Goal: Task Accomplishment & Management: Manage account settings

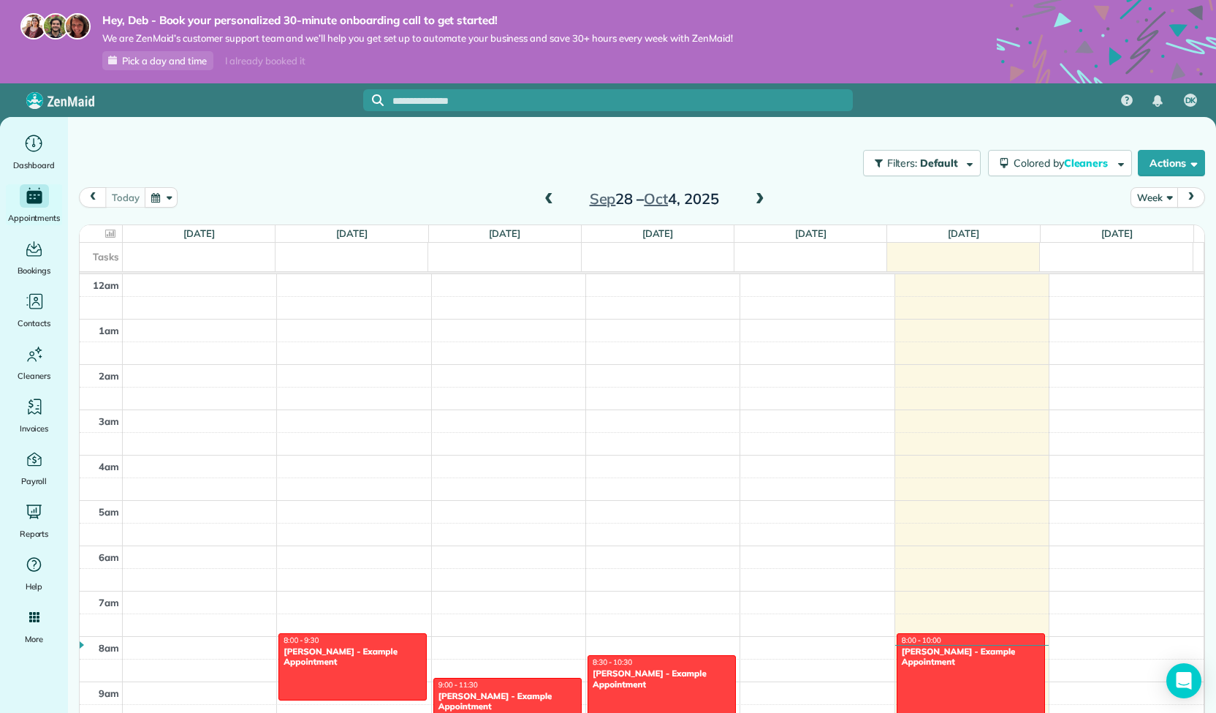
scroll to position [314, 0]
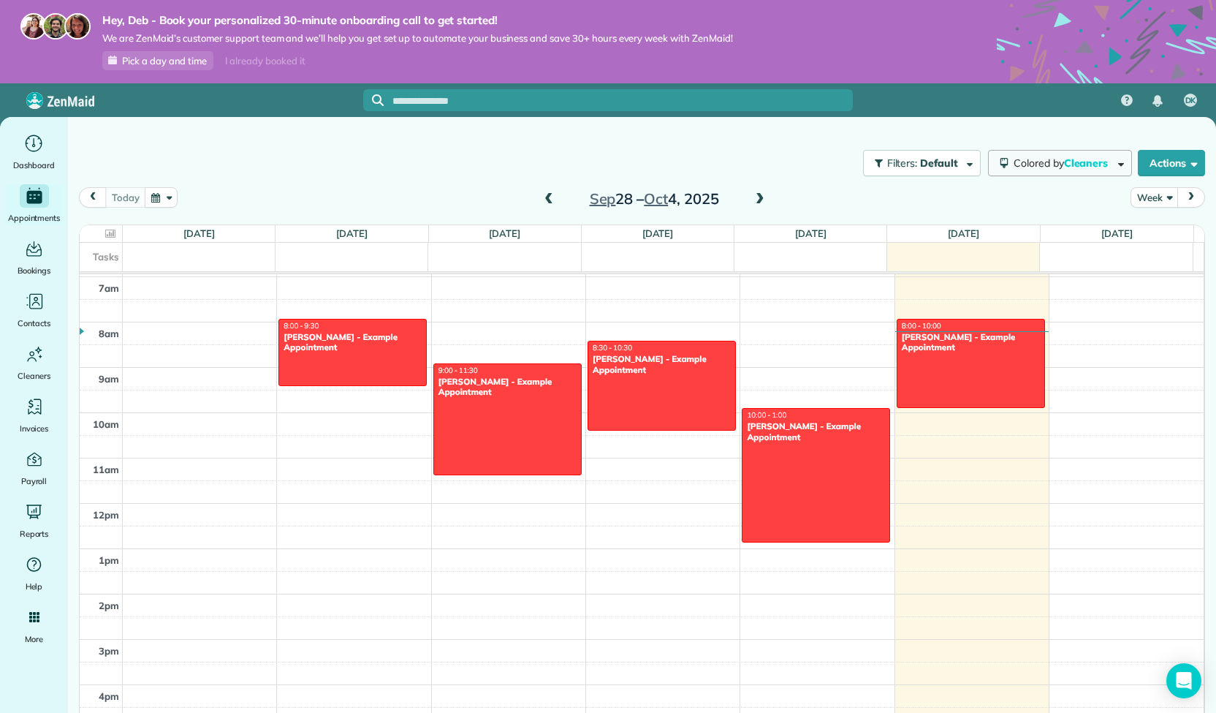
click at [1073, 155] on button "Colored by Cleaners" at bounding box center [1060, 163] width 144 height 26
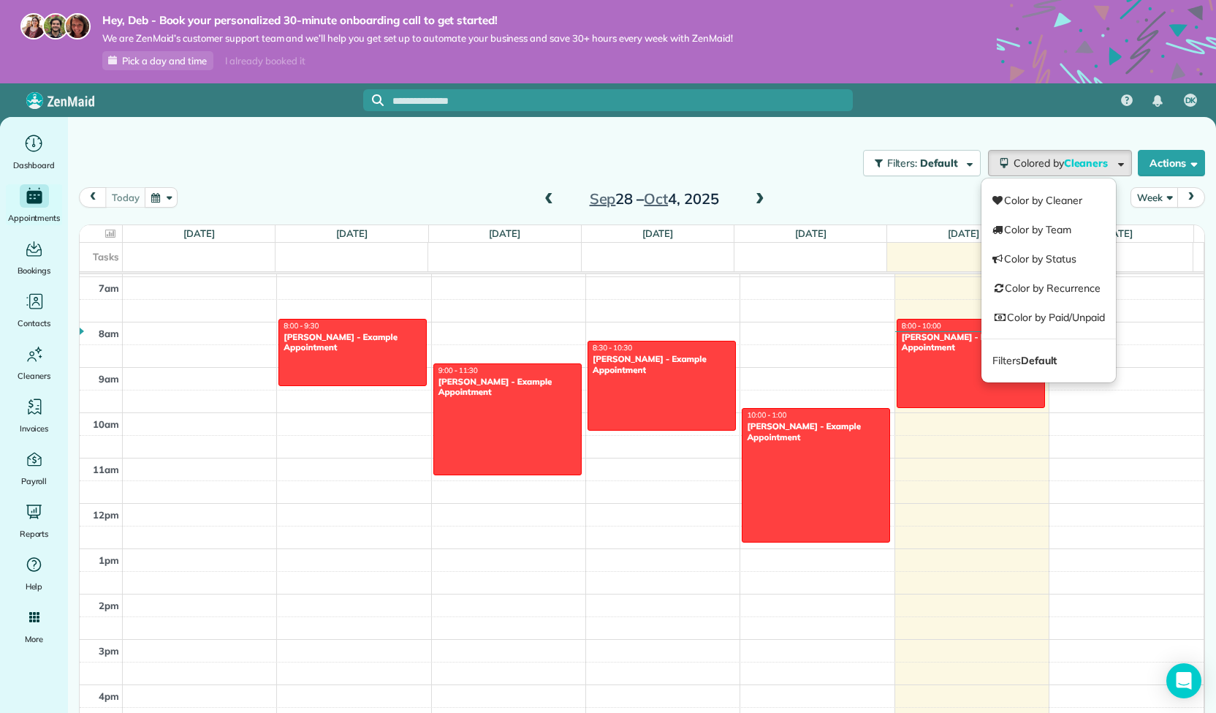
click at [1118, 132] on div "Filters: Default Colored by Cleaners Color by Cleaner Color by Team Color by St…" at bounding box center [642, 420] width 1148 height 607
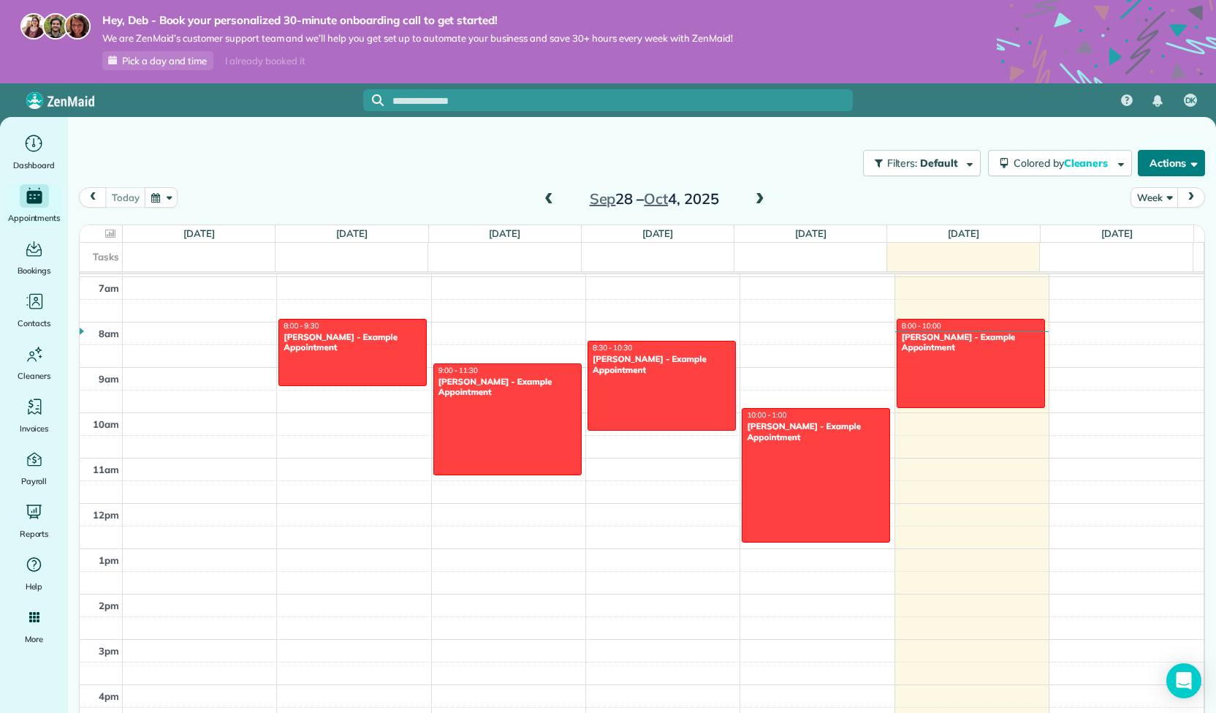
click at [1168, 164] on button "Actions" at bounding box center [1171, 163] width 67 height 26
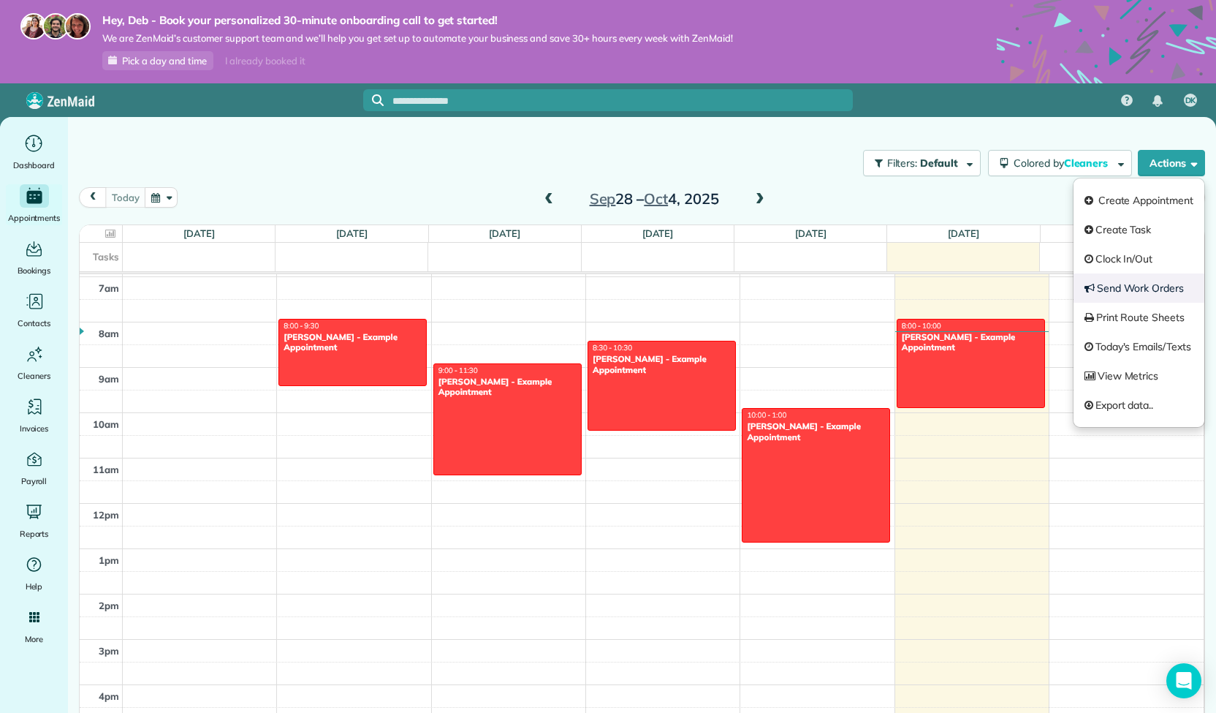
click at [1139, 284] on link "Send Work Orders" at bounding box center [1139, 287] width 131 height 29
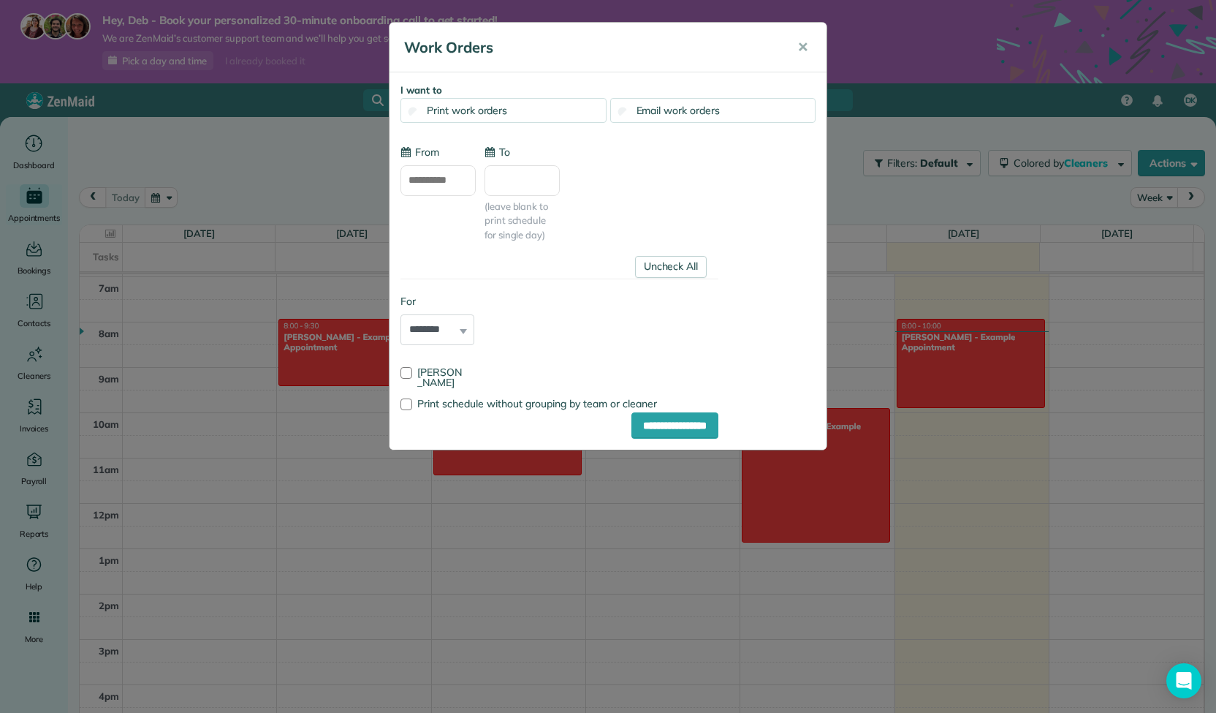
type input "**********"
click at [464, 333] on select "******** *****" at bounding box center [438, 329] width 74 height 31
click at [348, 176] on div "**********" at bounding box center [608, 356] width 1216 height 713
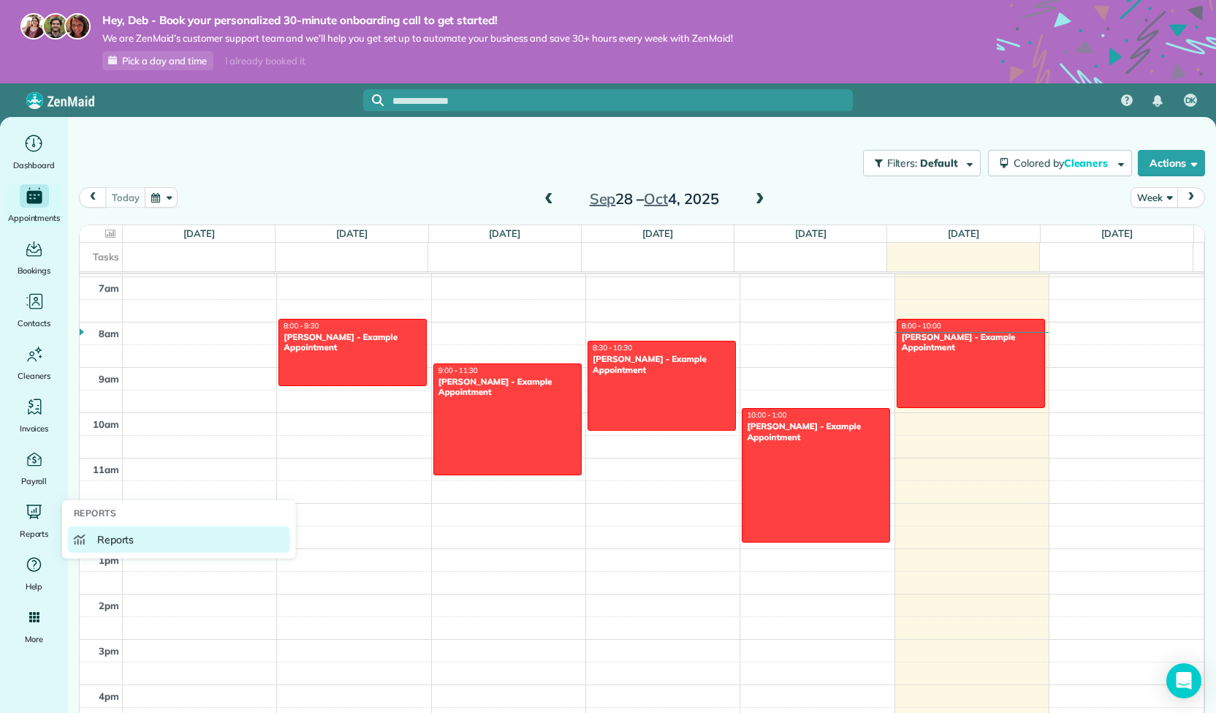
click at [82, 539] on icon at bounding box center [80, 540] width 12 height 12
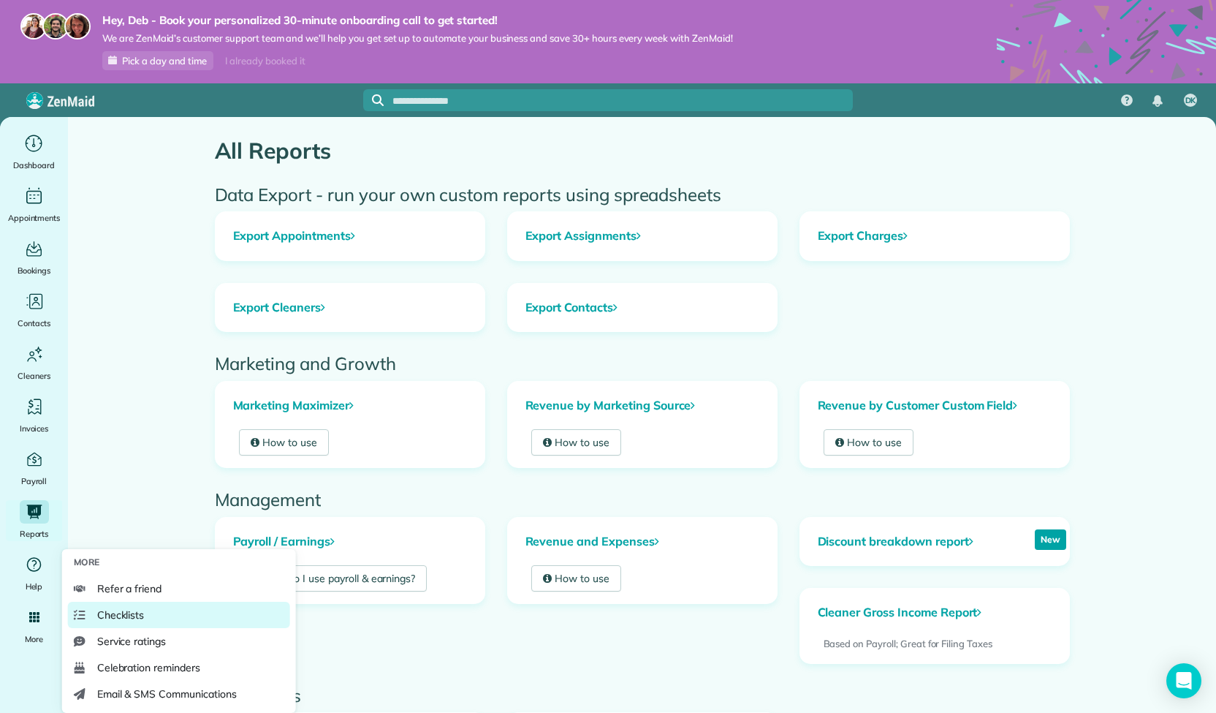
click at [132, 618] on span "Checklists" at bounding box center [121, 614] width 48 height 15
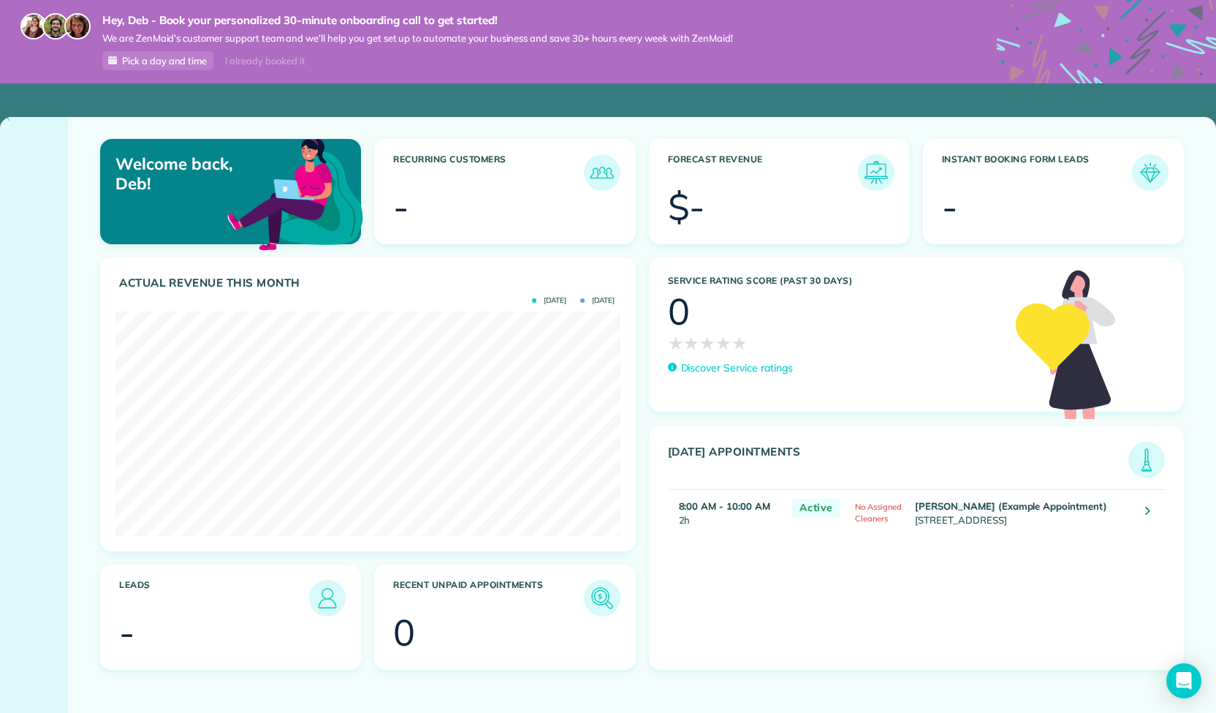
scroll to position [224, 505]
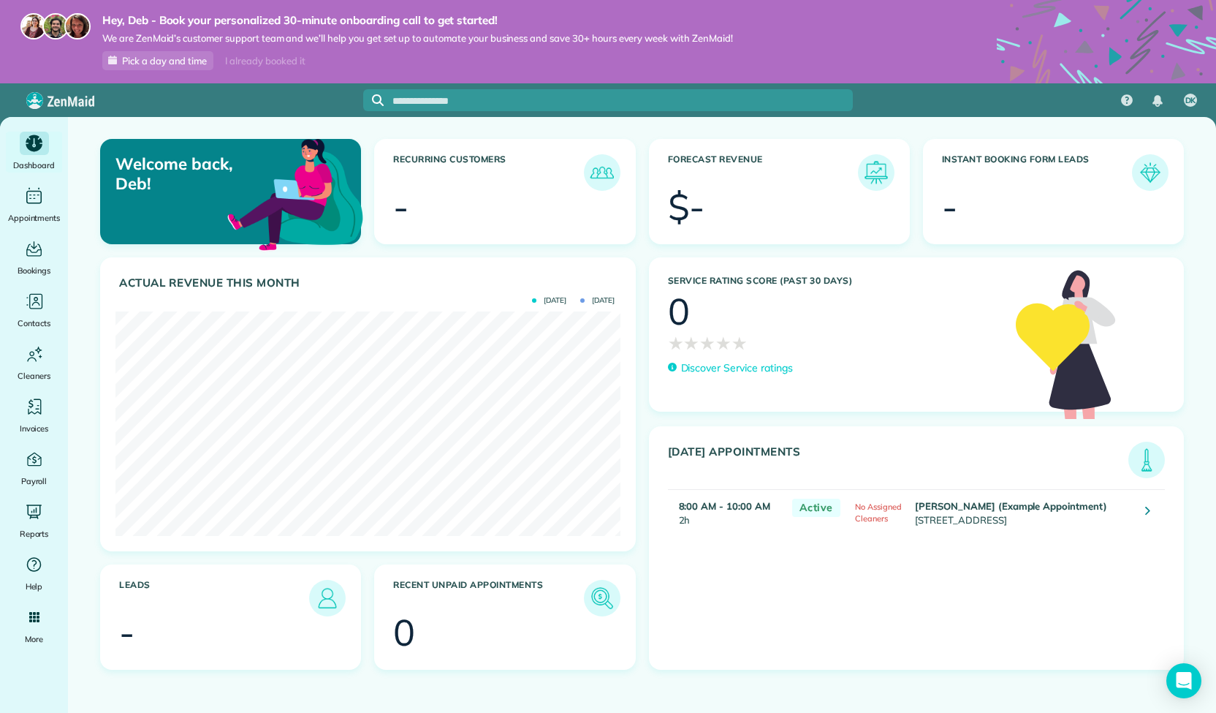
click at [952, 517] on td "Chris Schwab (Example Appointment) 8920 Wilshire Boulevard Beverly Hills CA 902…" at bounding box center [1024, 512] width 224 height 46
click at [1151, 511] on icon at bounding box center [1147, 510] width 5 height 15
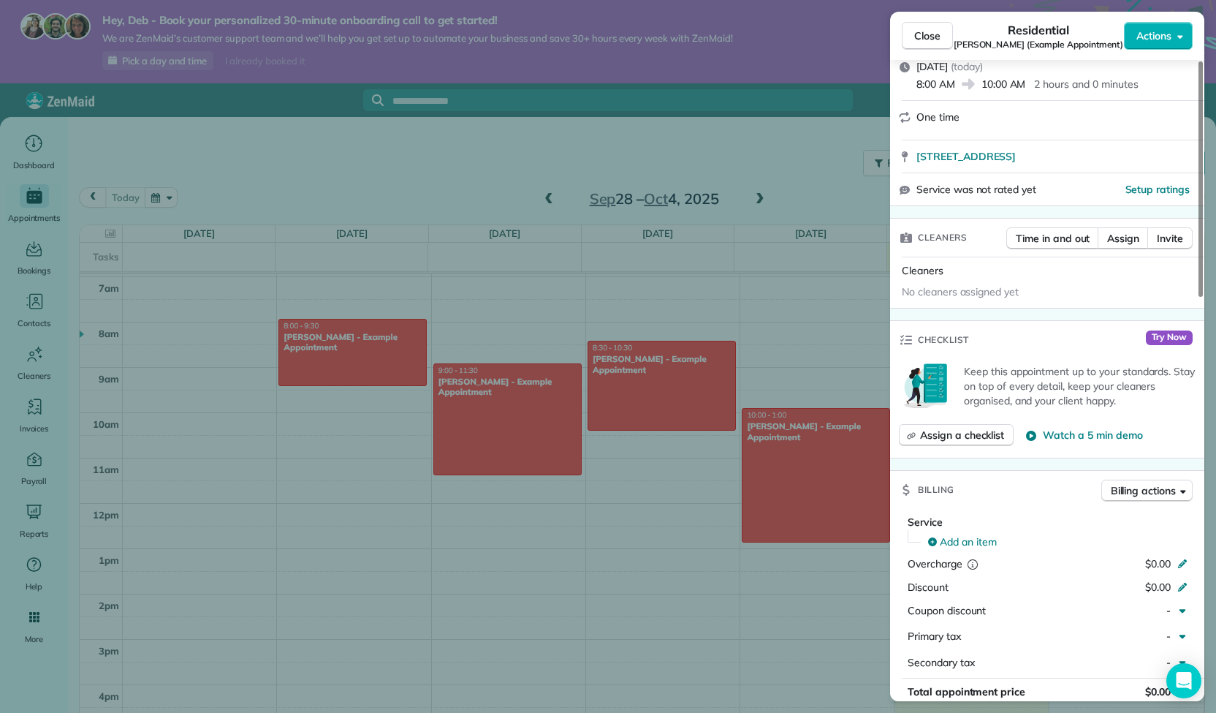
scroll to position [202, 0]
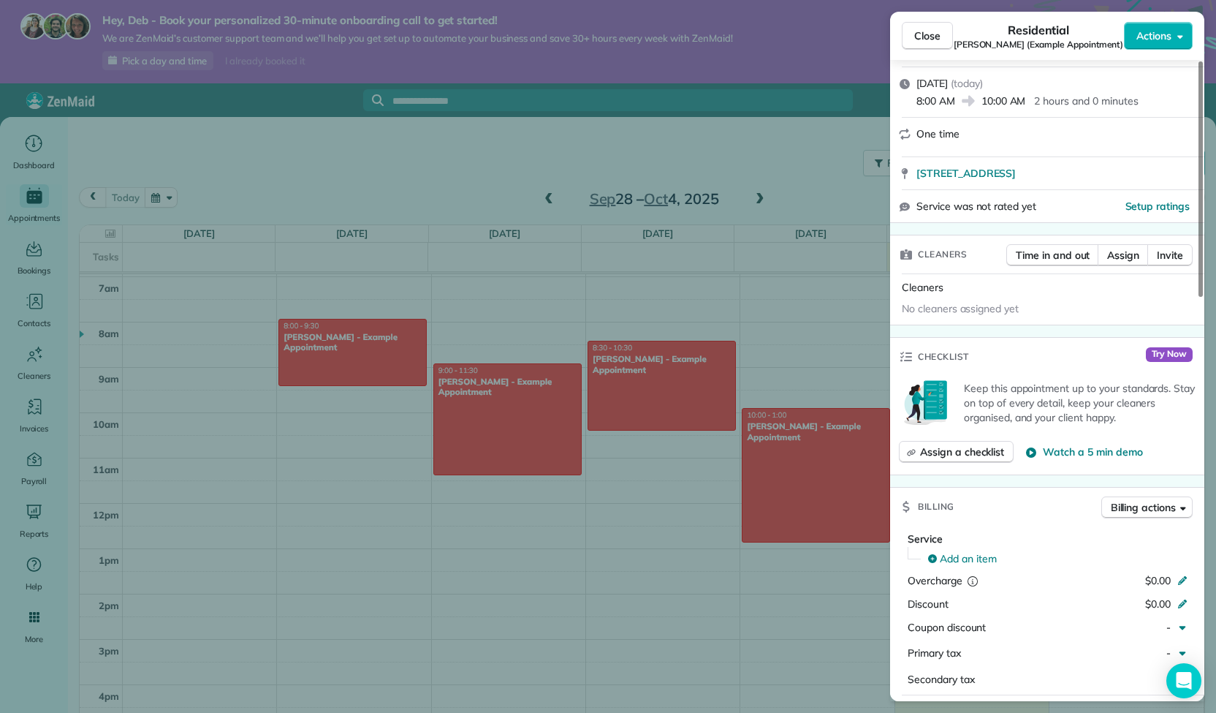
click at [1159, 442] on div "Assign a checklist Watch a 5 min demo" at bounding box center [1047, 452] width 297 height 22
click at [1034, 447] on icon "button" at bounding box center [1031, 452] width 10 height 10
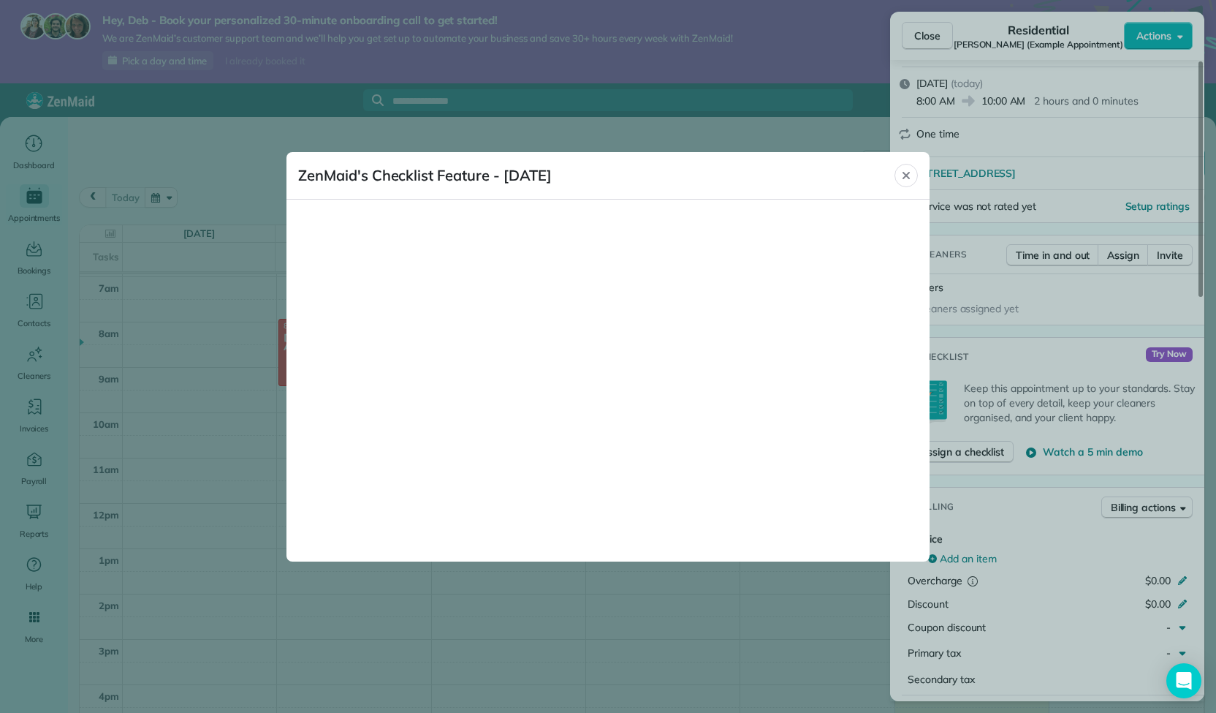
click at [768, 616] on div at bounding box center [608, 356] width 1216 height 713
click at [905, 170] on icon "Close" at bounding box center [907, 176] width 12 height 12
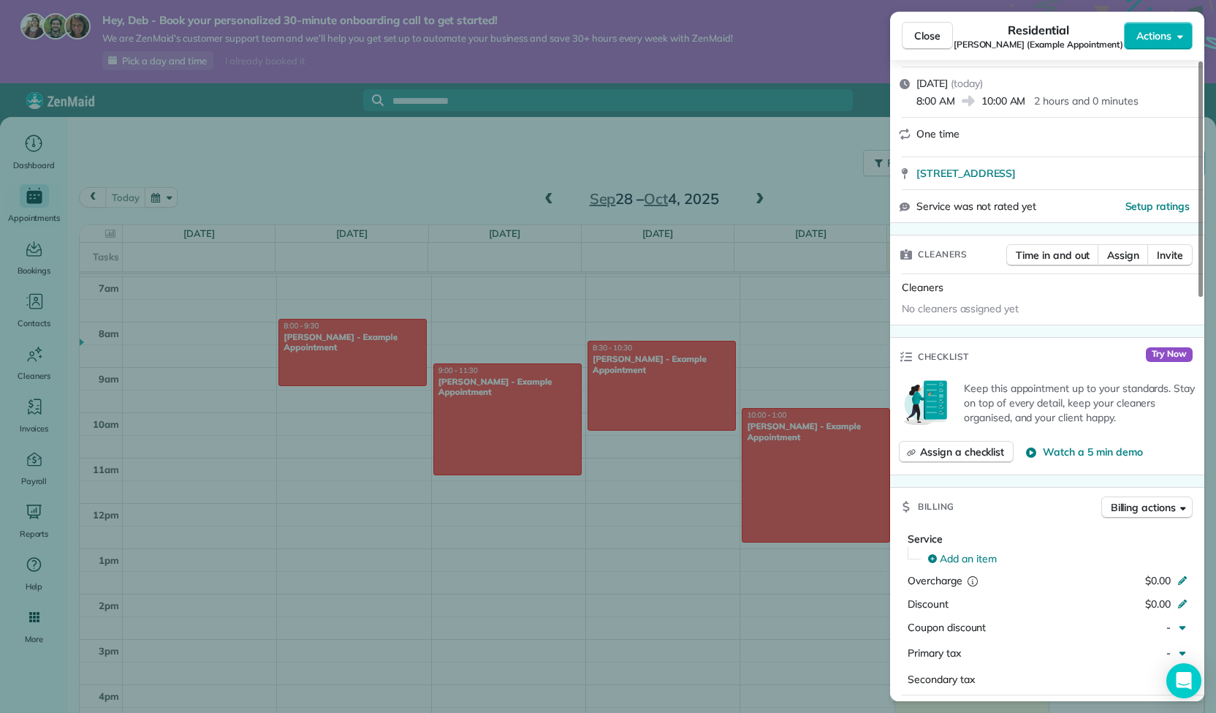
click at [32, 419] on div "Close Residential Chris Schwab (Example Appointment) Actions Status Active Chri…" at bounding box center [608, 356] width 1216 height 713
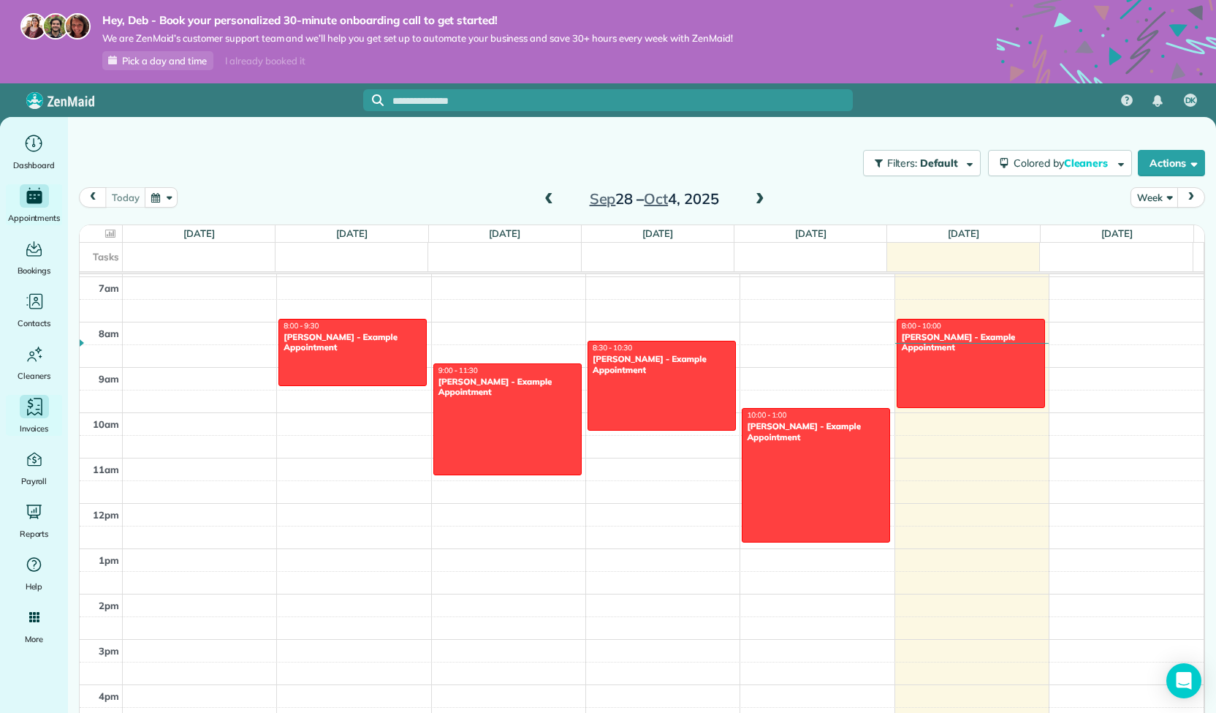
click at [32, 419] on div "Invoices" at bounding box center [34, 415] width 58 height 41
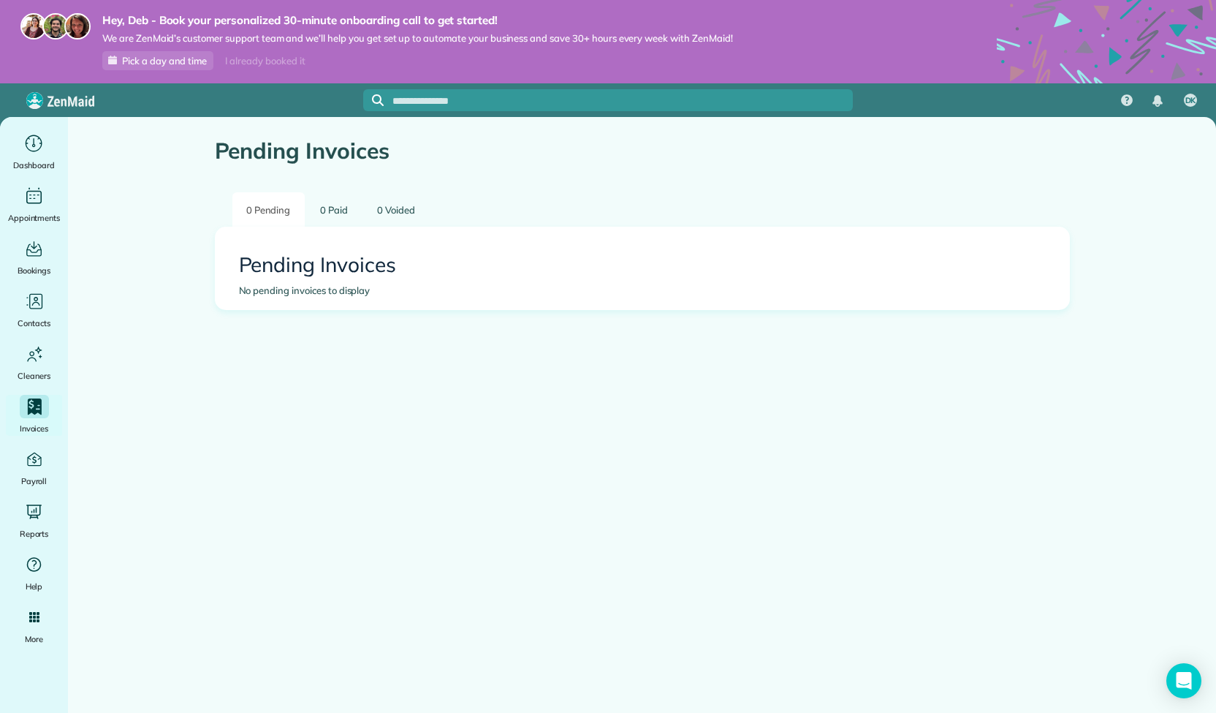
click at [25, 414] on icon "Main" at bounding box center [34, 407] width 20 height 20
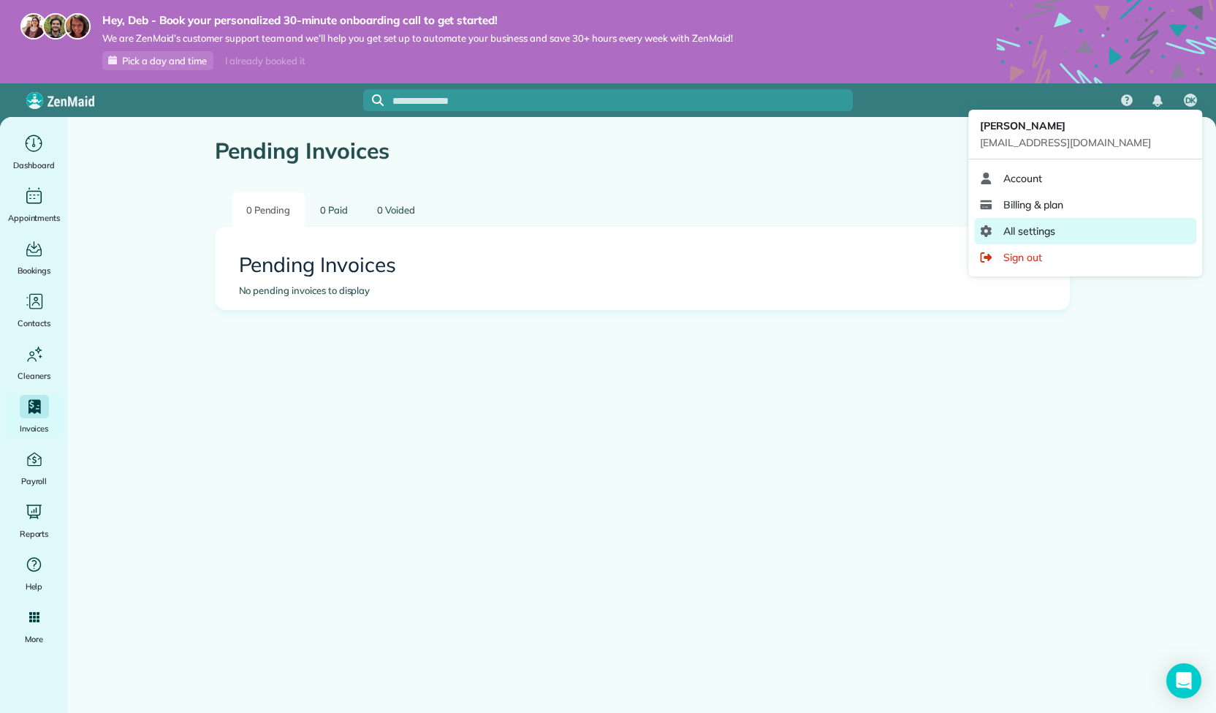
click at [1034, 230] on span "All settings" at bounding box center [1030, 231] width 52 height 15
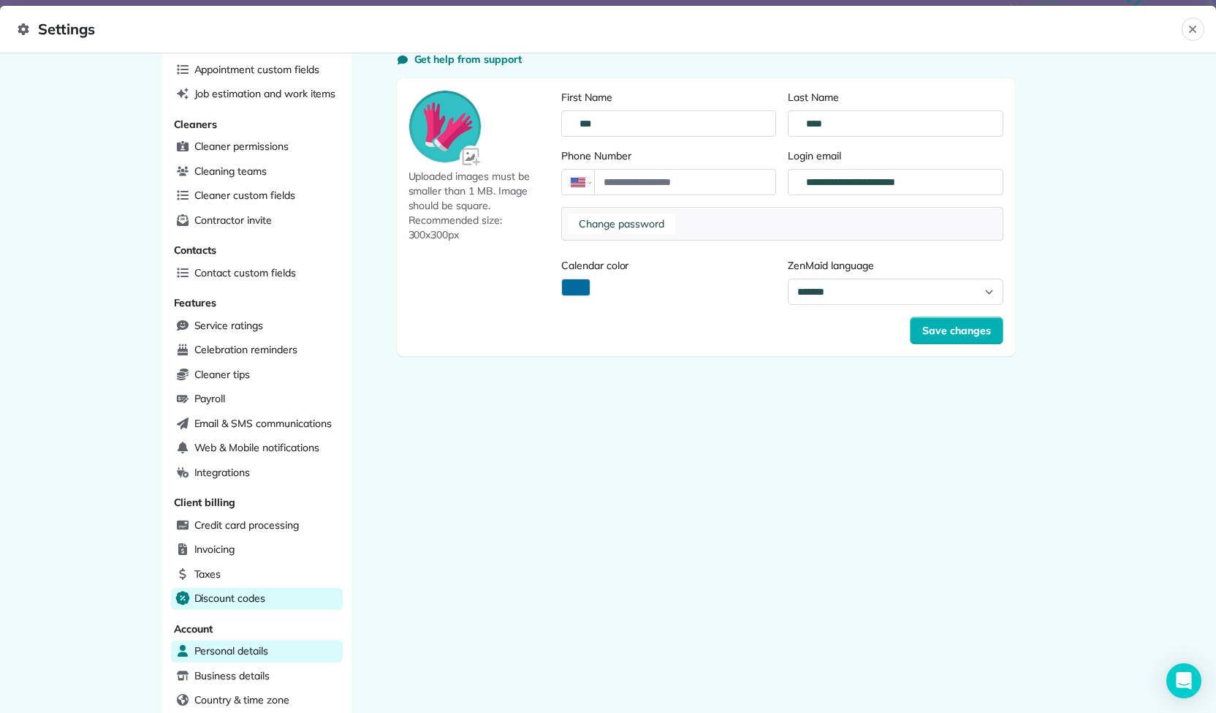
scroll to position [186, 0]
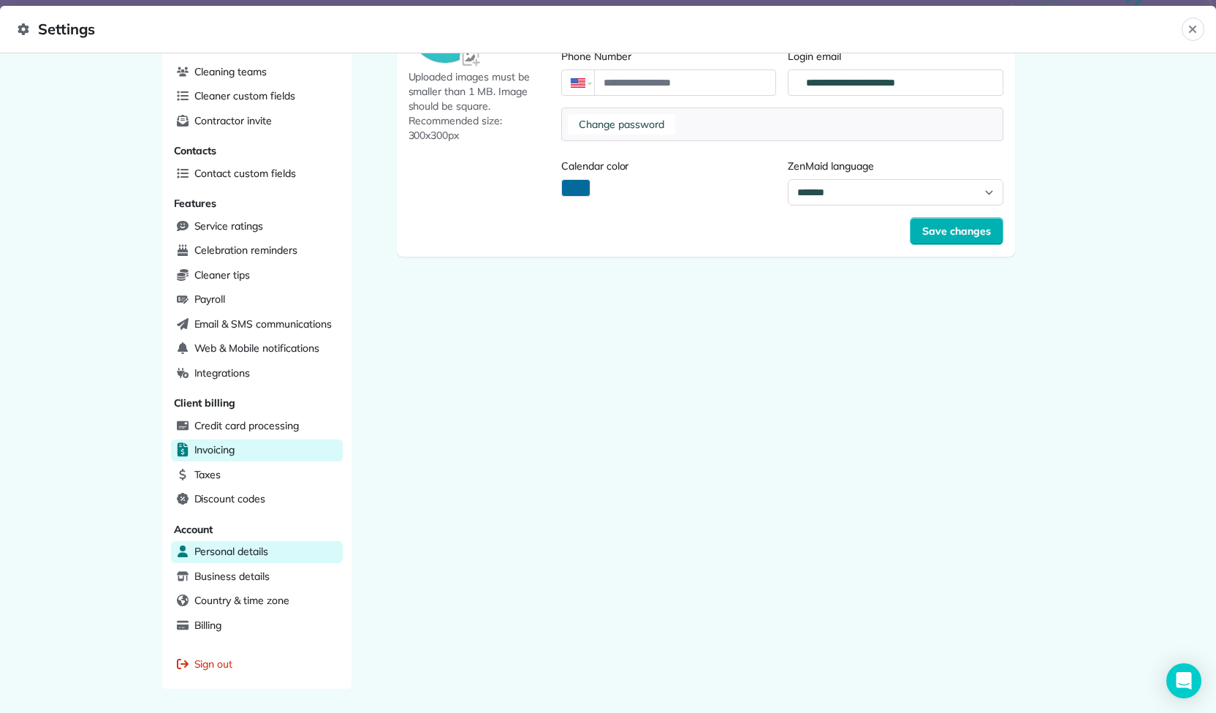
click at [199, 442] on span "Invoicing" at bounding box center [214, 449] width 41 height 15
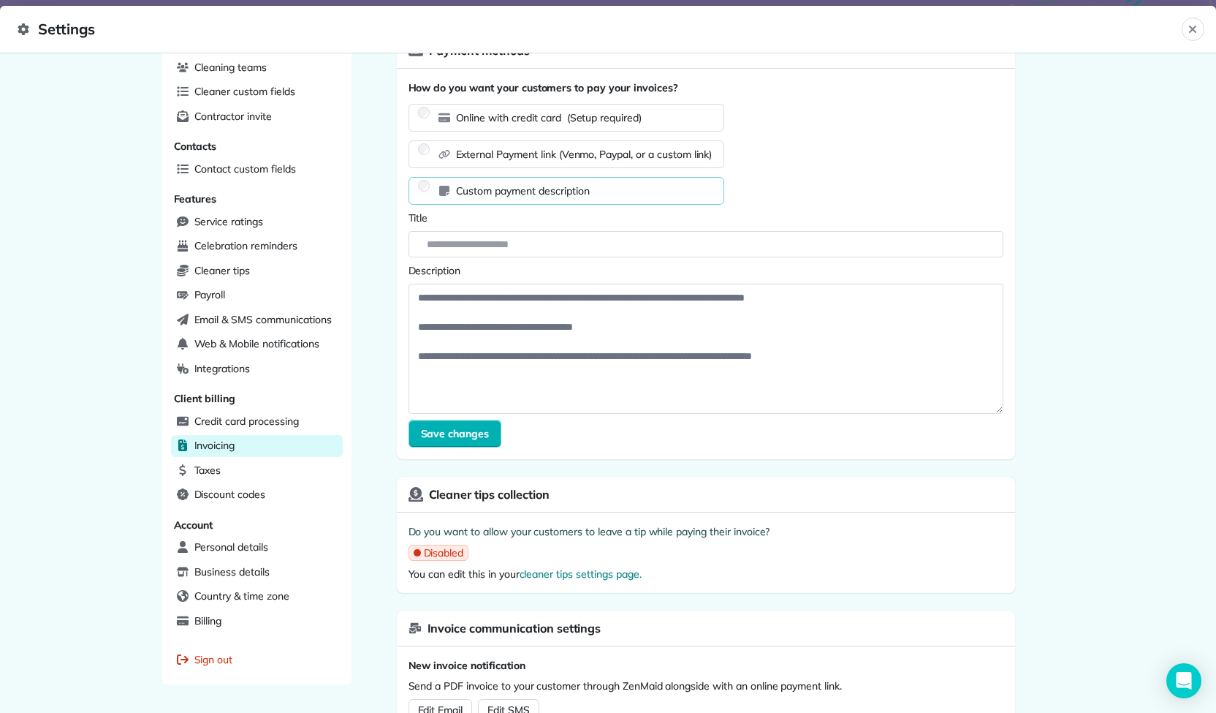
scroll to position [228, 0]
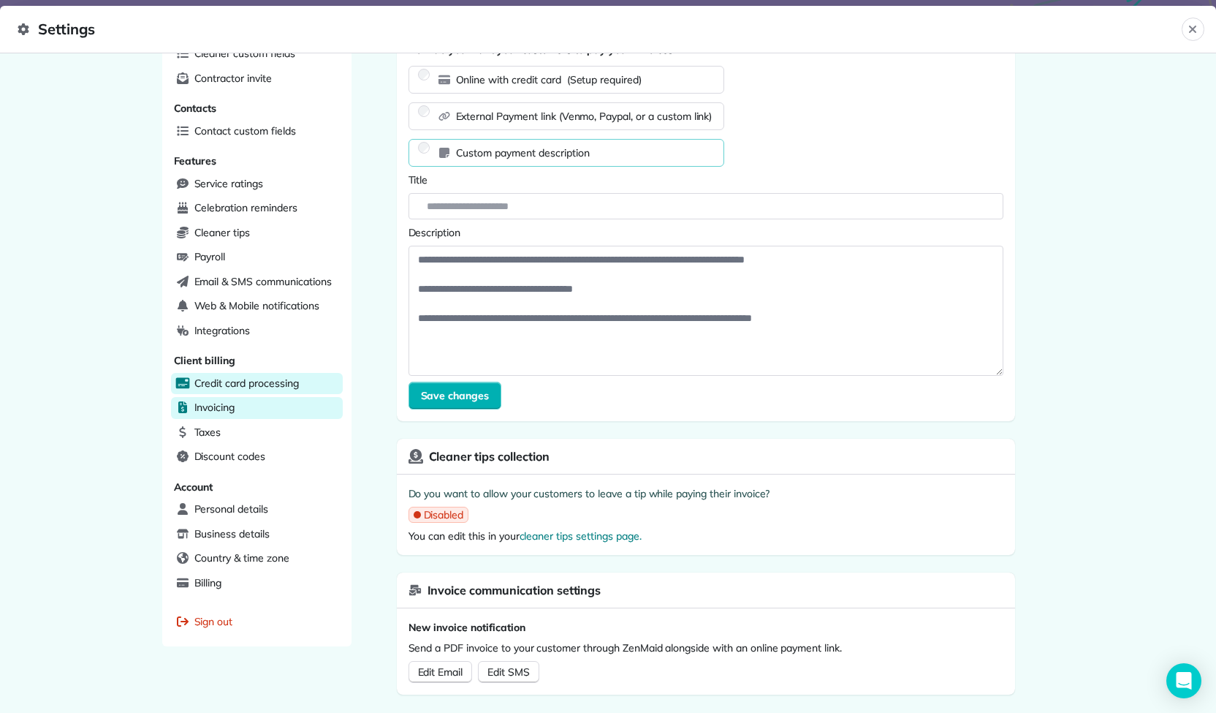
click at [241, 379] on span "Credit card processing" at bounding box center [246, 383] width 105 height 15
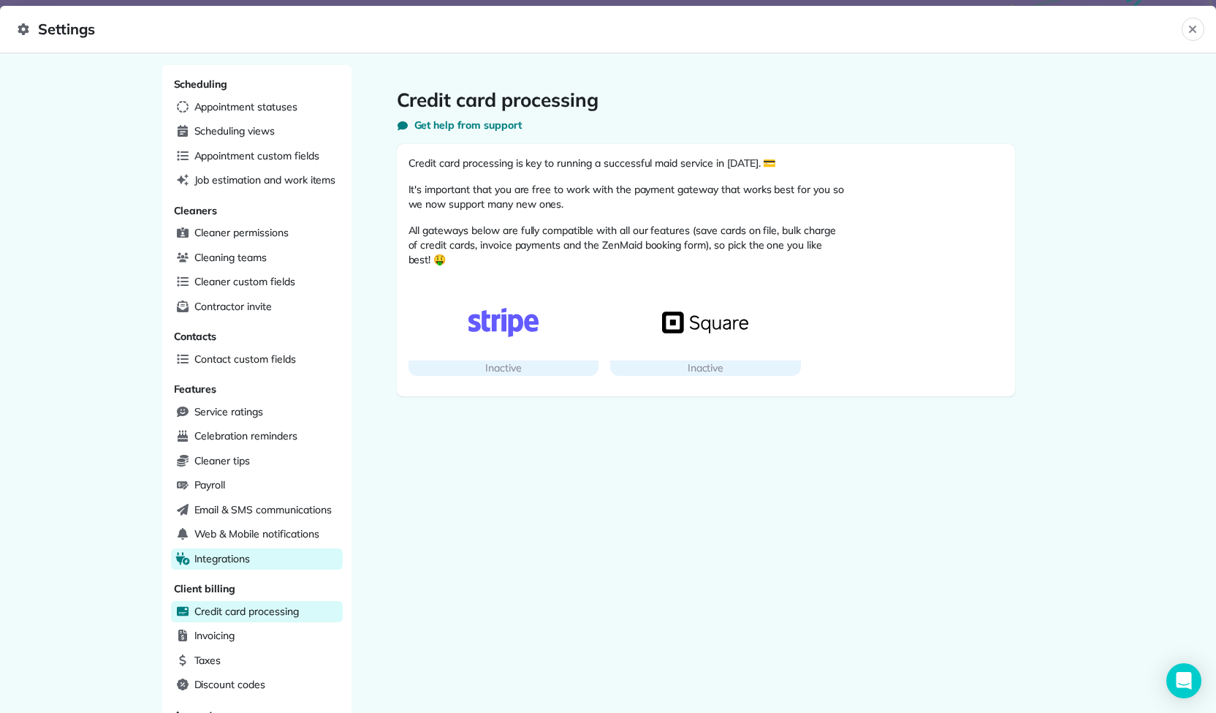
click at [229, 552] on span "Integrations" at bounding box center [222, 558] width 56 height 15
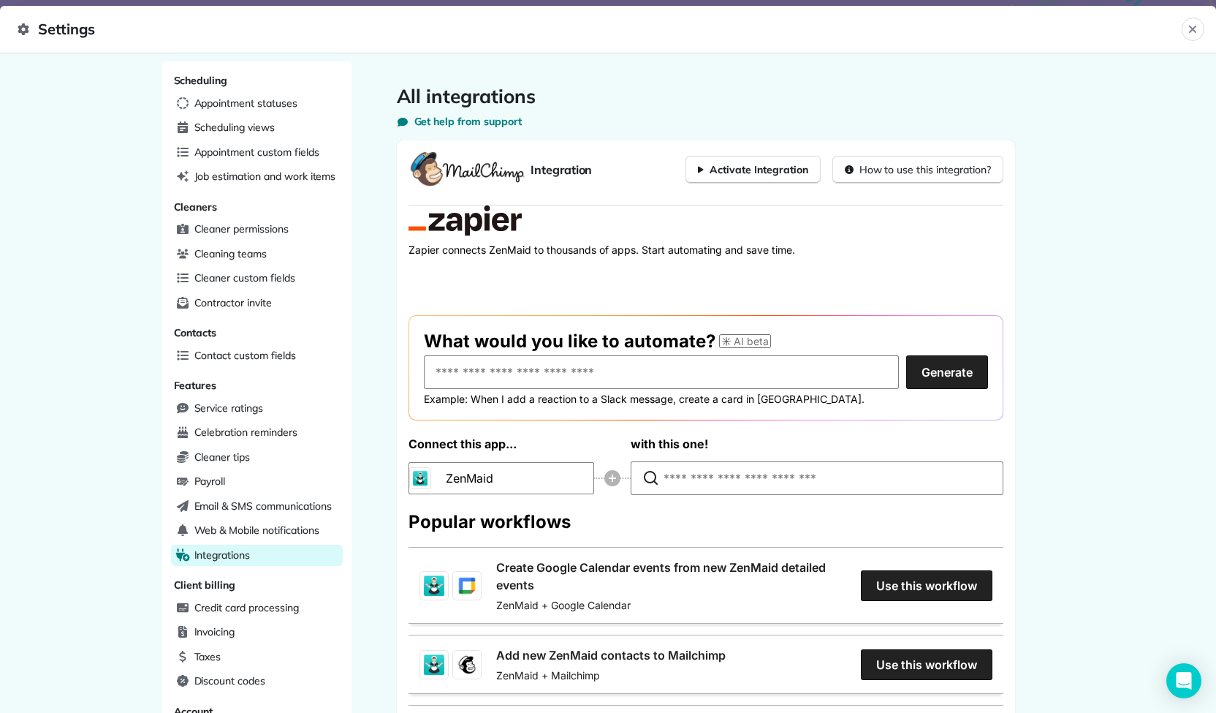
scroll to position [1, 0]
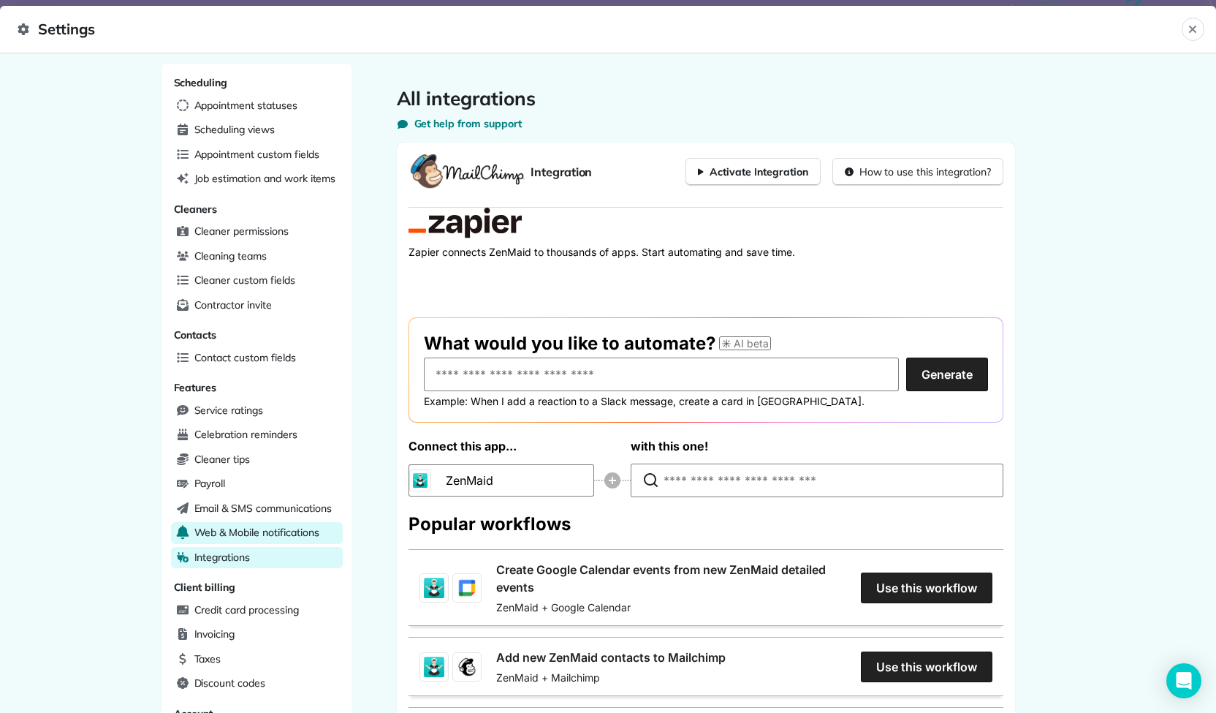
click at [265, 529] on span "Web & Mobile notifications" at bounding box center [256, 532] width 125 height 15
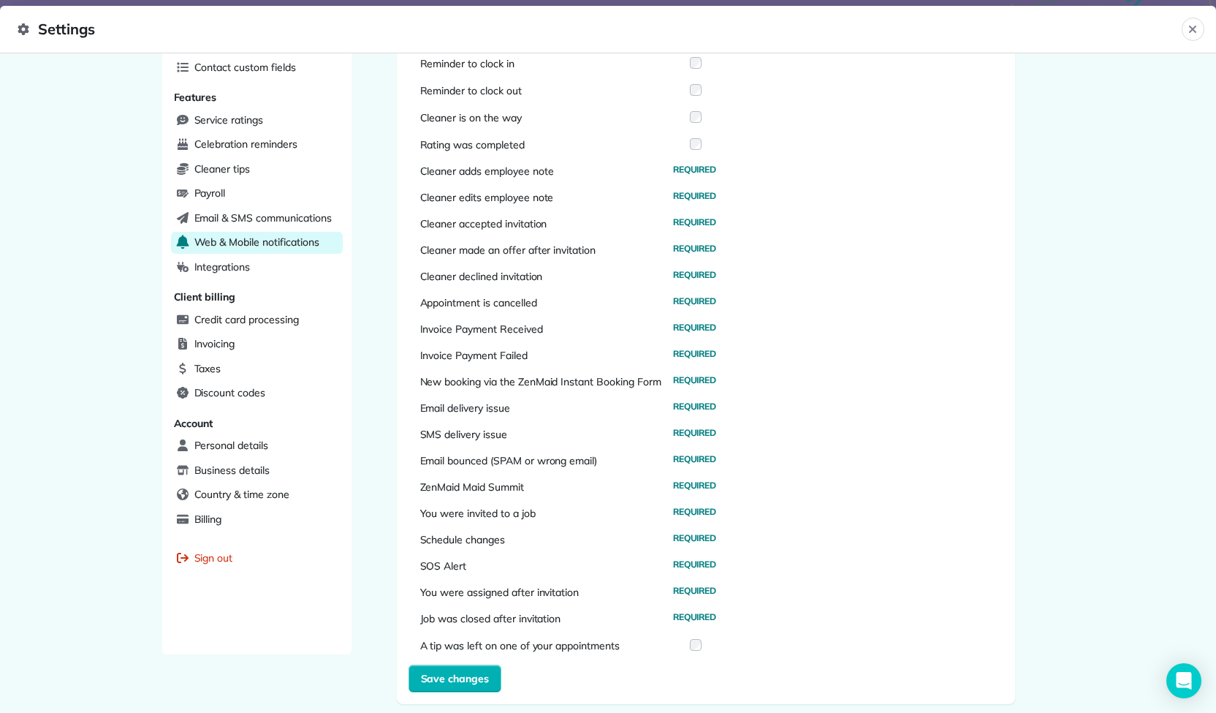
scroll to position [292, 0]
click at [390, 397] on div "App notifications Get help from support Check the boxes below to activate your …" at bounding box center [706, 250] width 665 height 954
click at [265, 210] on span "Email & SMS communications" at bounding box center [262, 217] width 137 height 15
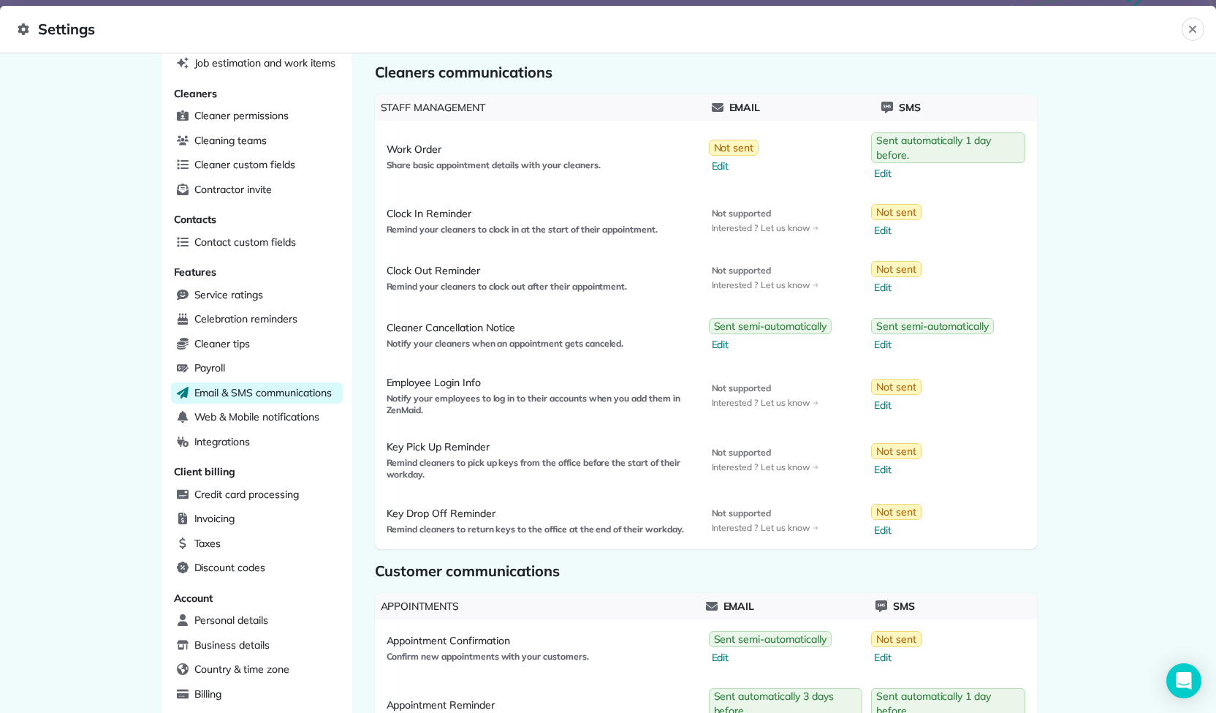
scroll to position [103, 0]
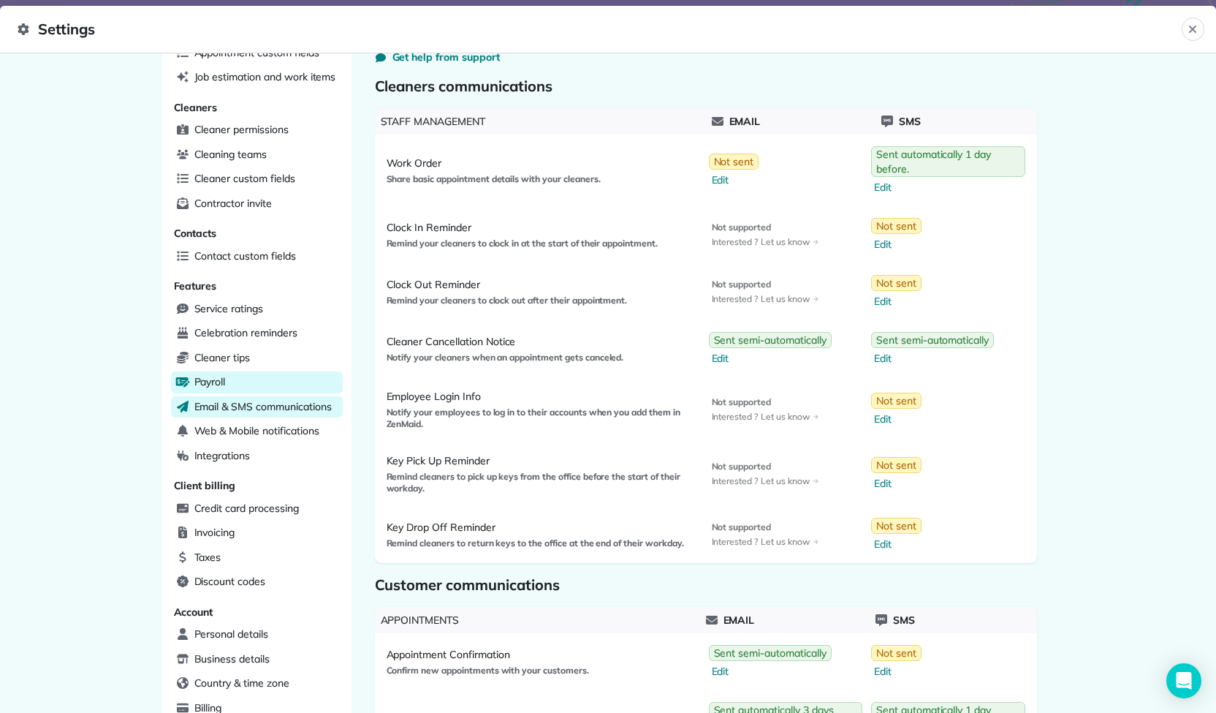
click at [207, 375] on span "Payroll" at bounding box center [209, 381] width 31 height 15
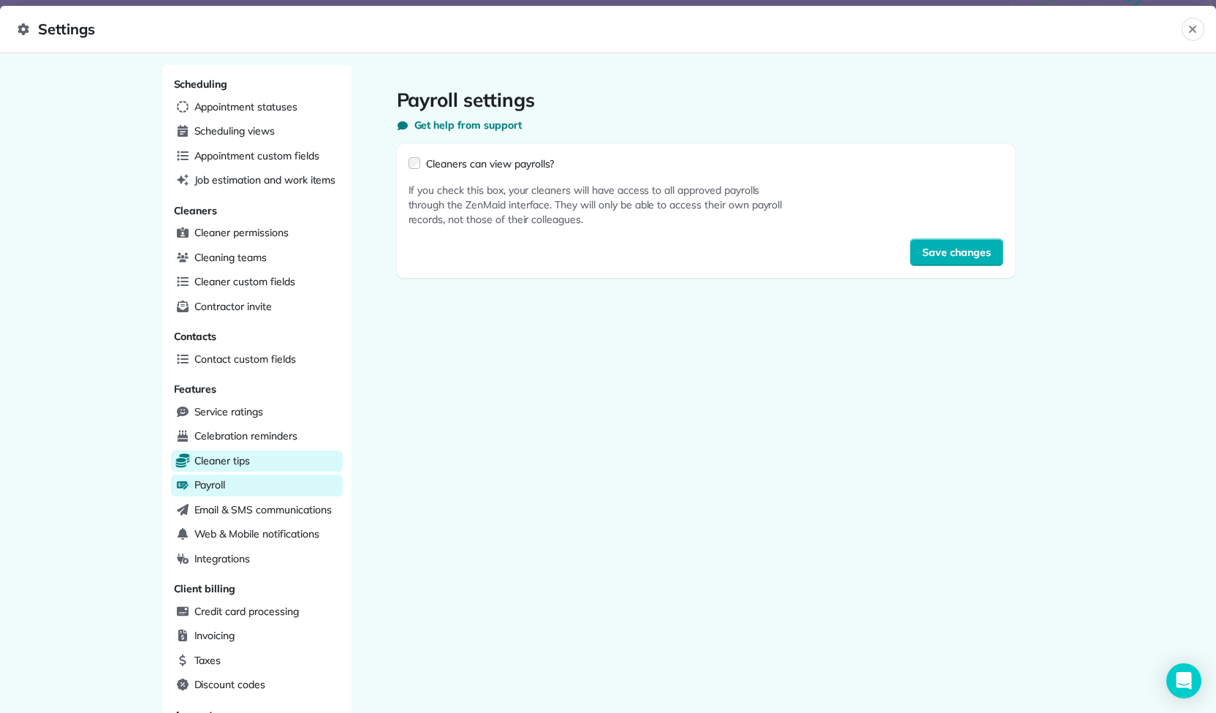
click at [200, 453] on span "Cleaner tips" at bounding box center [222, 460] width 56 height 15
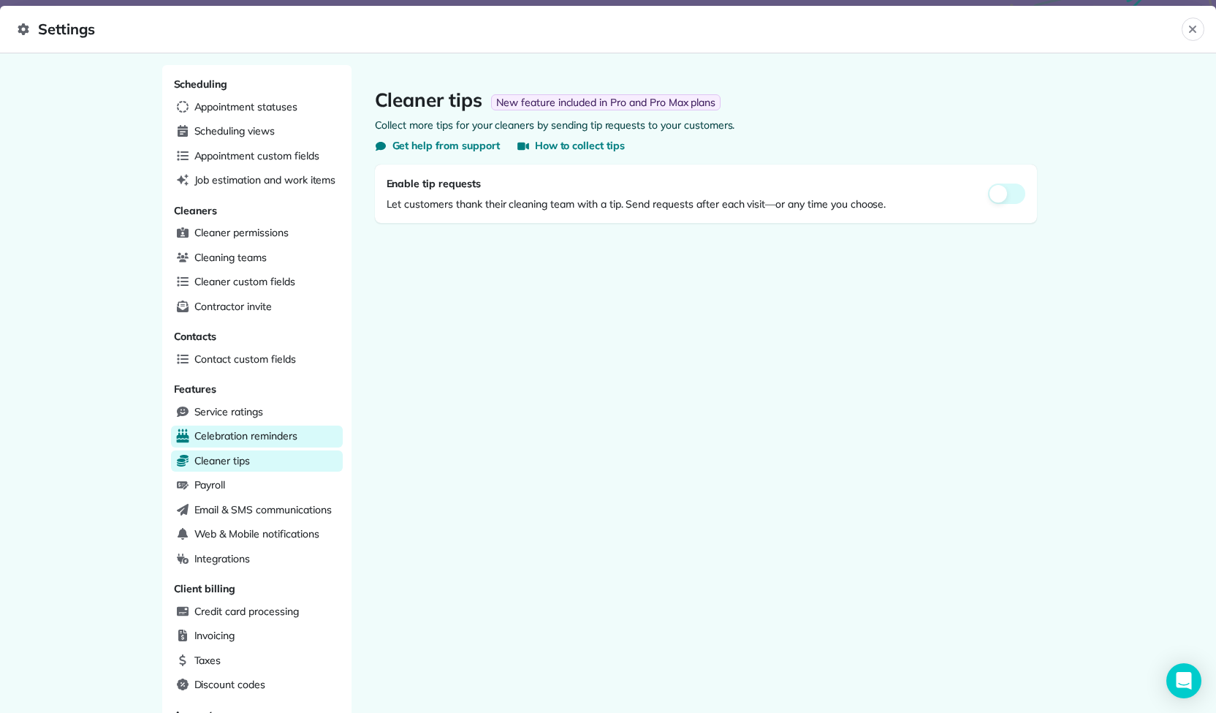
click at [213, 430] on span "Celebration reminders" at bounding box center [245, 435] width 103 height 15
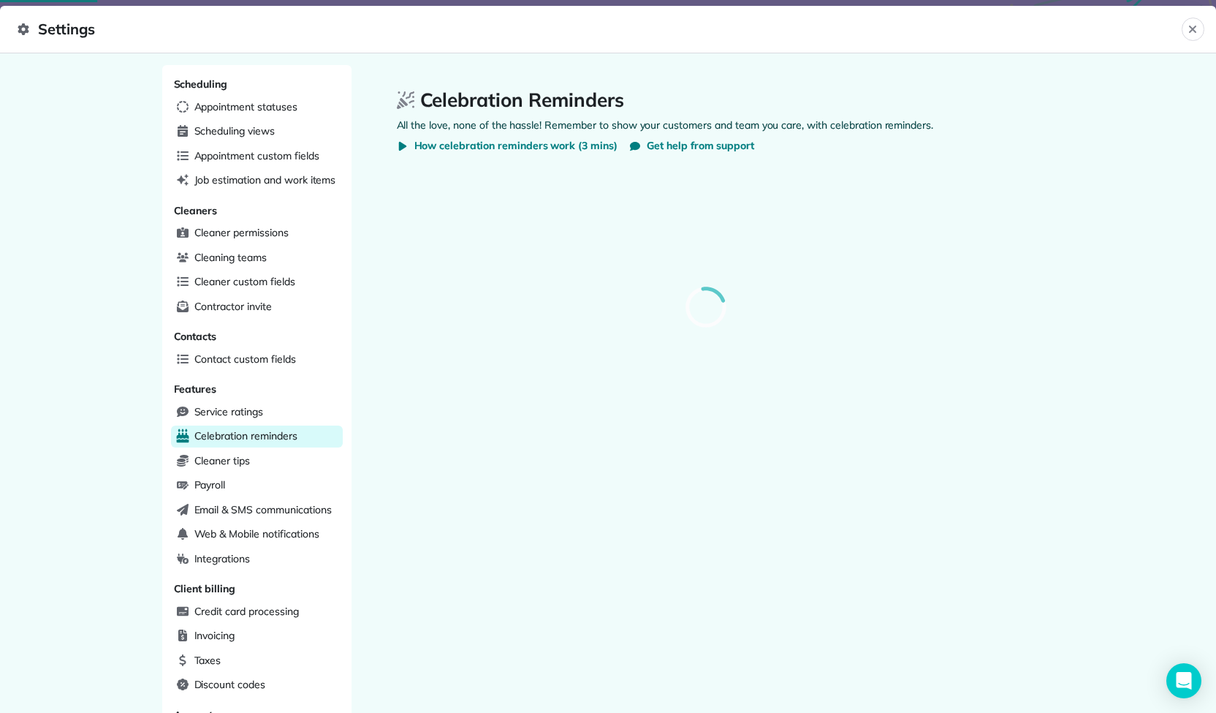
select select
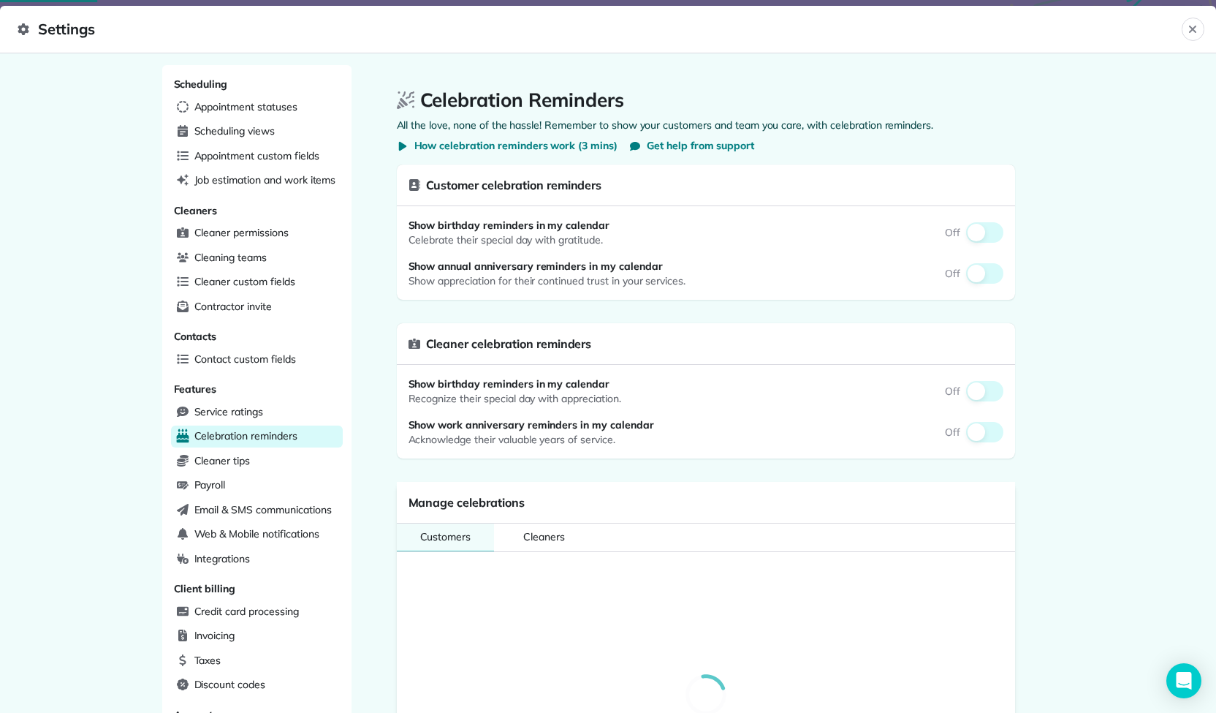
select select
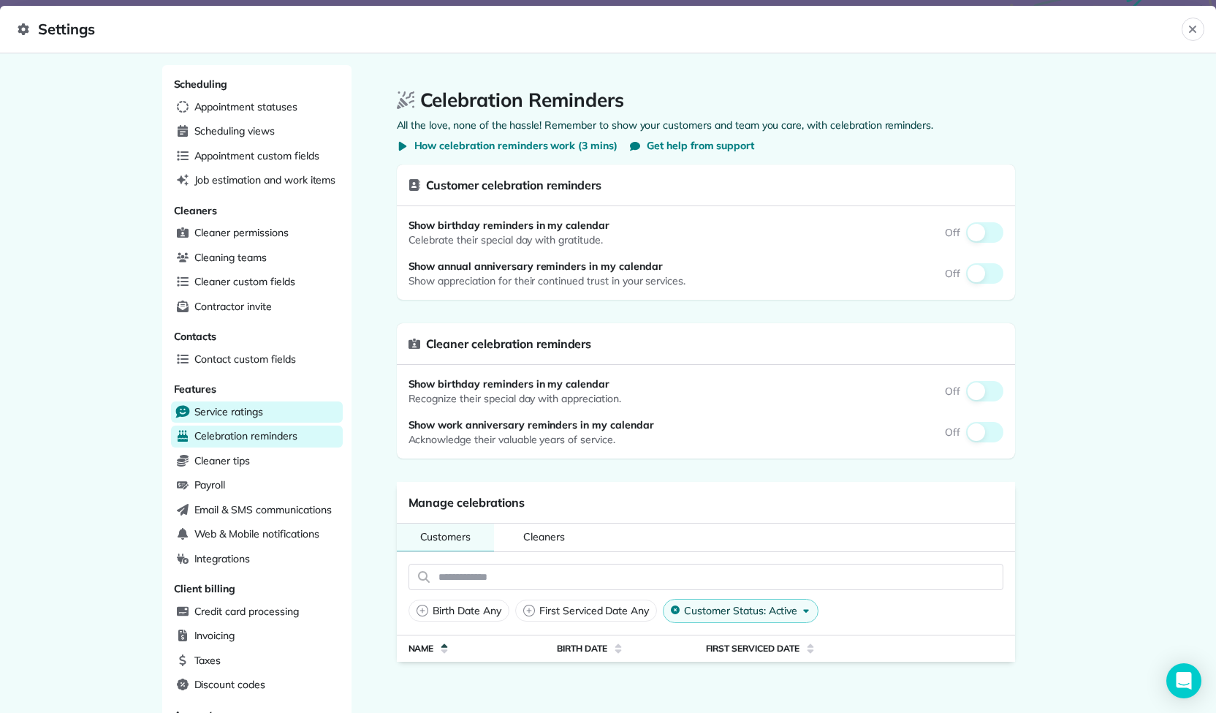
click at [212, 406] on span "Service ratings" at bounding box center [228, 411] width 69 height 15
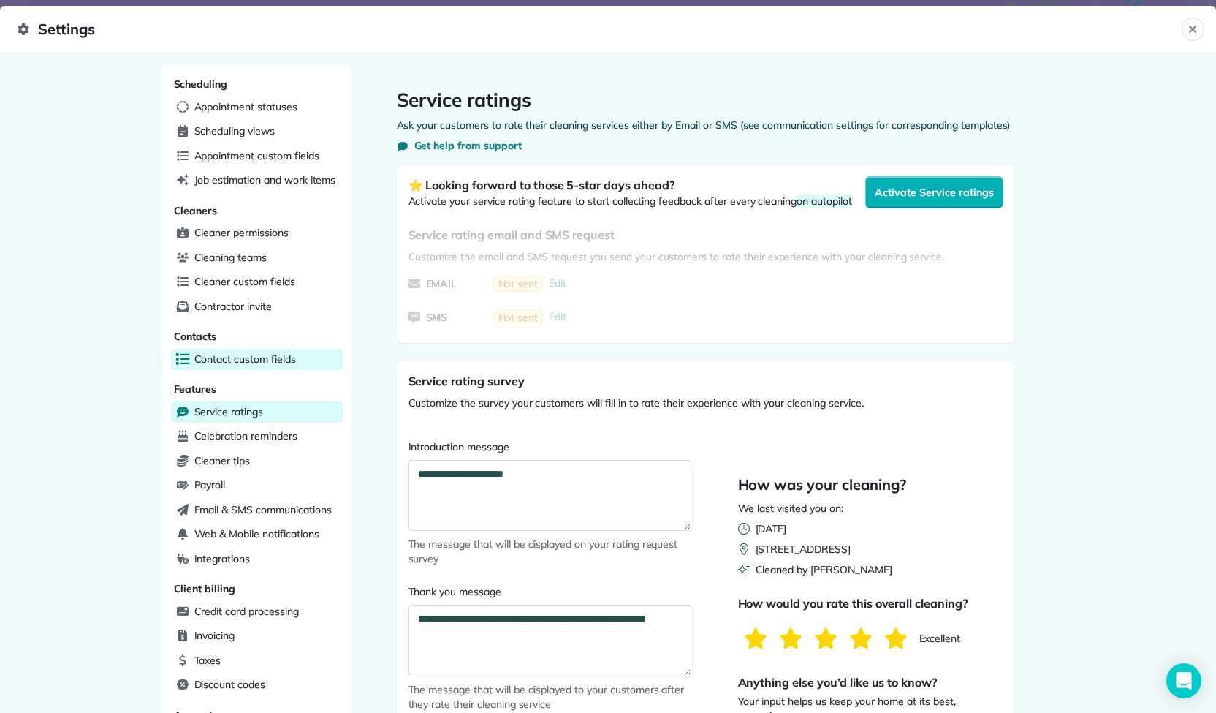
click at [231, 355] on span "Contact custom fields" at bounding box center [245, 359] width 102 height 15
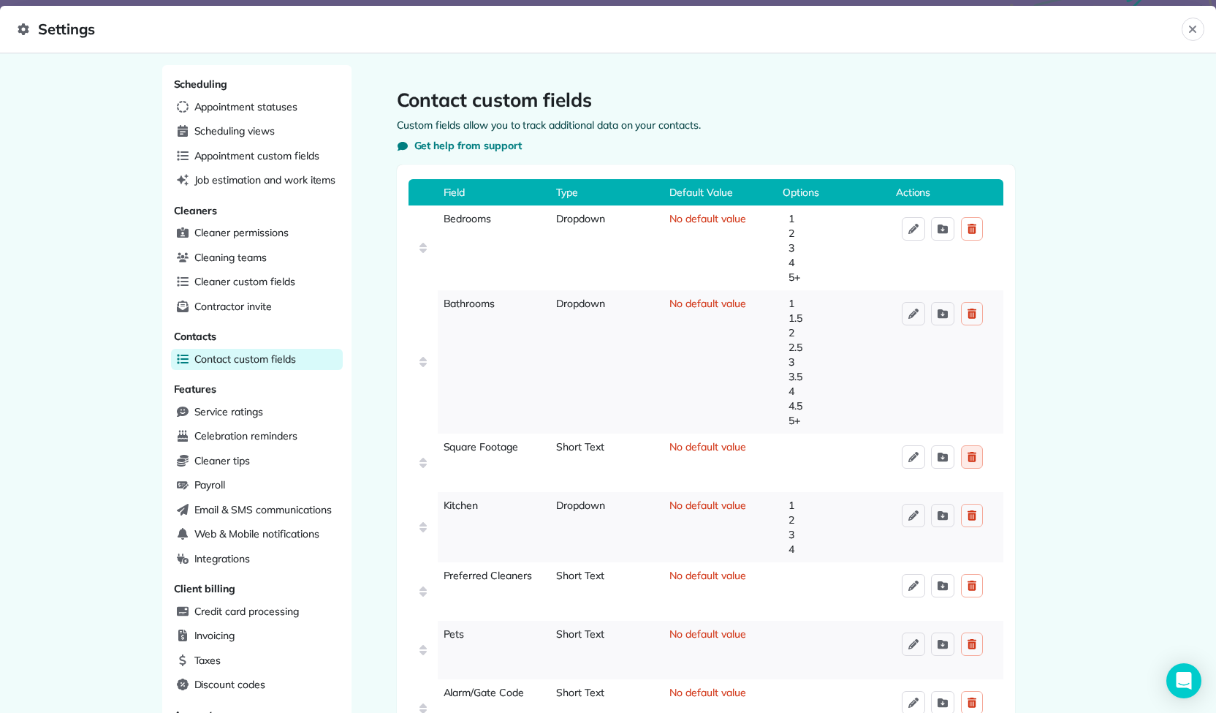
click at [968, 457] on icon "reset" at bounding box center [972, 457] width 9 height 10
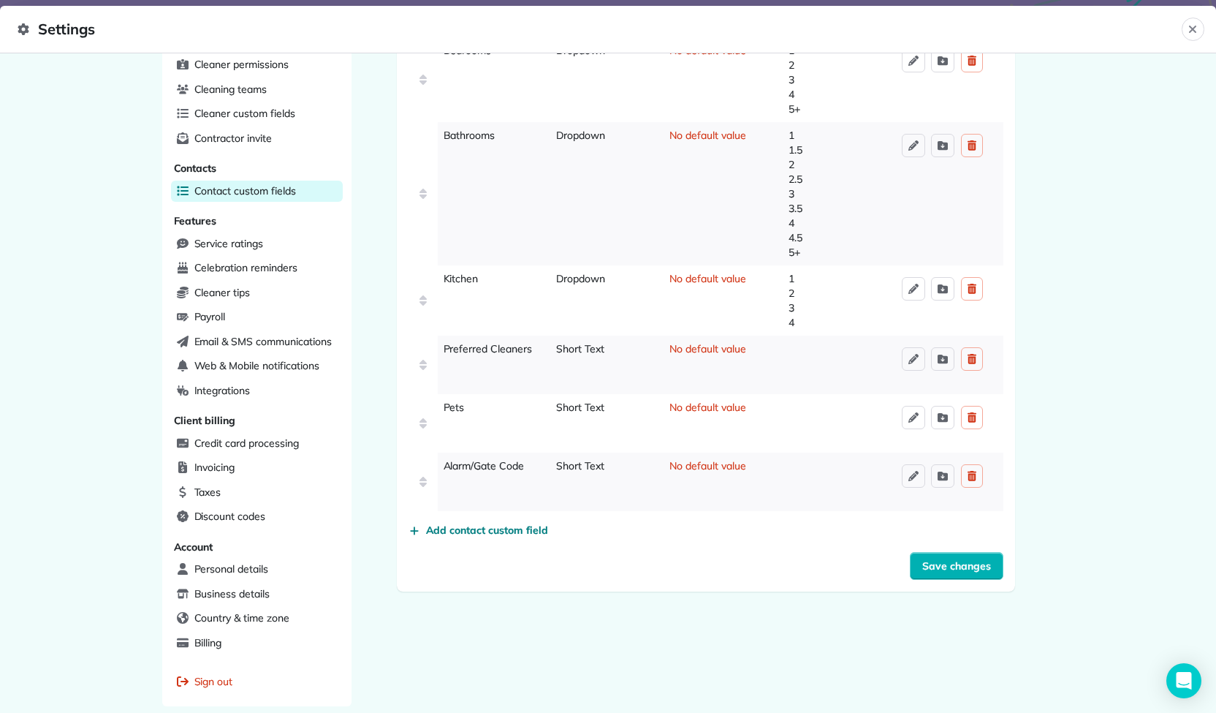
scroll to position [218, 0]
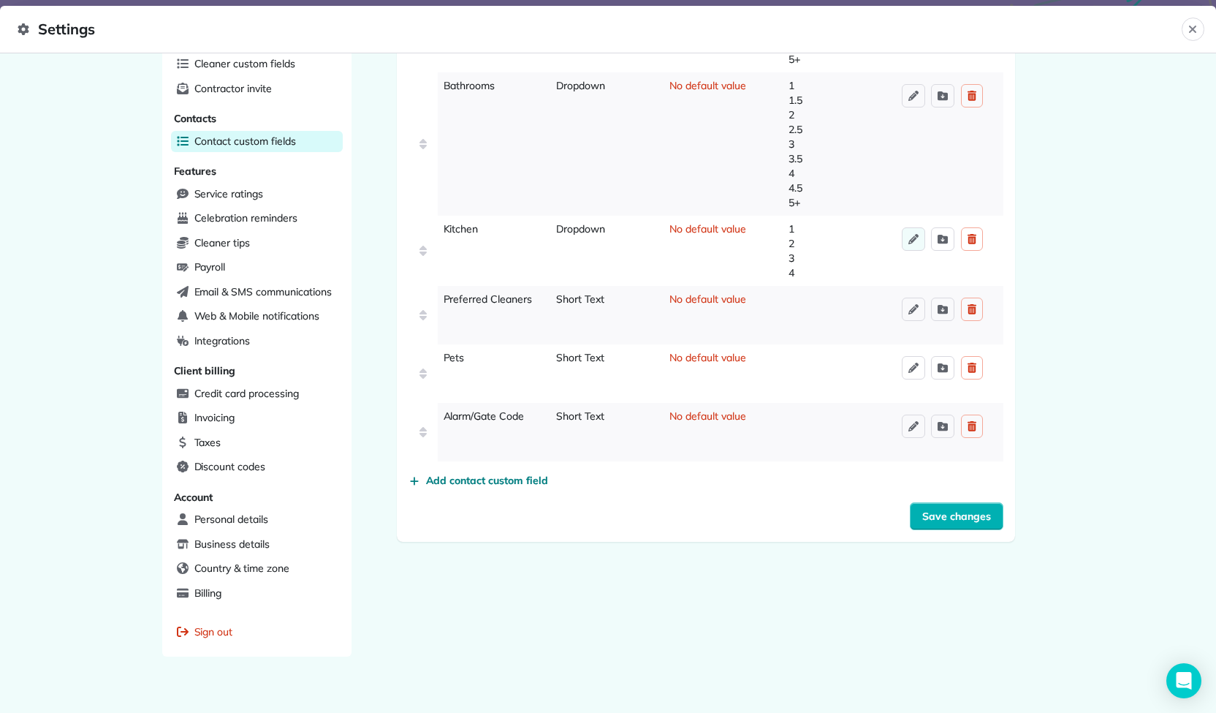
click at [908, 243] on icon "reset" at bounding box center [913, 238] width 23 height 23
select select "**********"
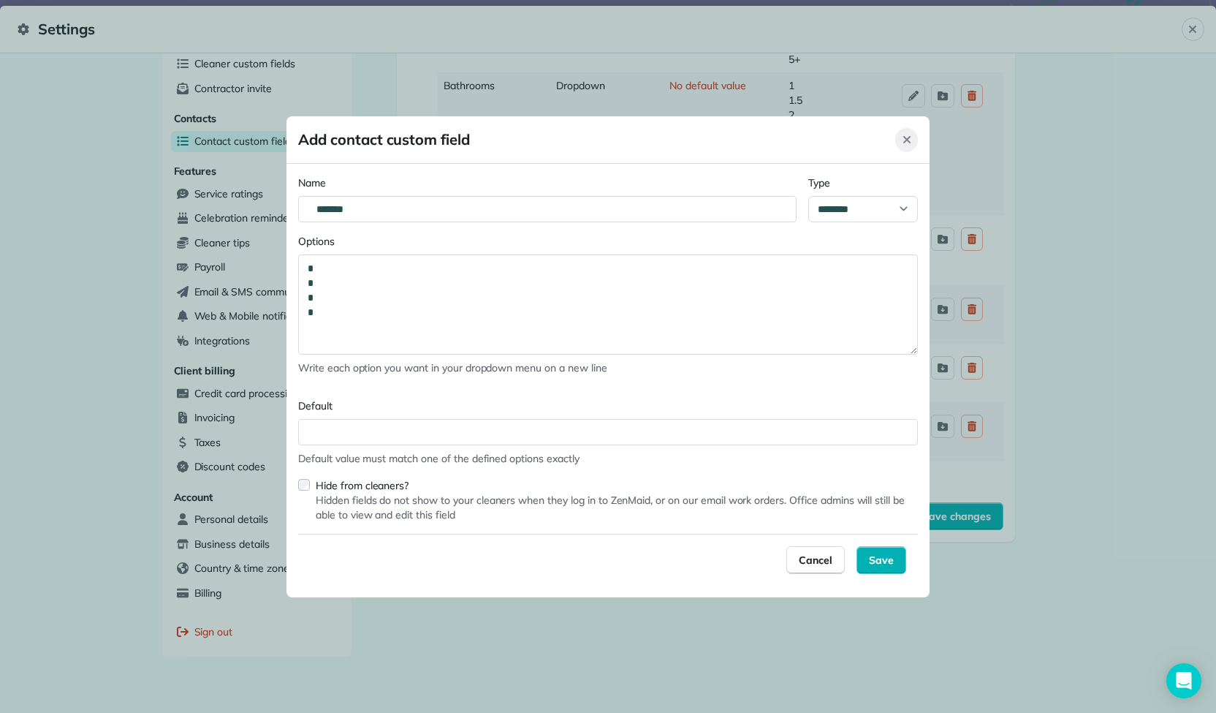
click at [908, 141] on icon "Close" at bounding box center [906, 138] width 7 height 7
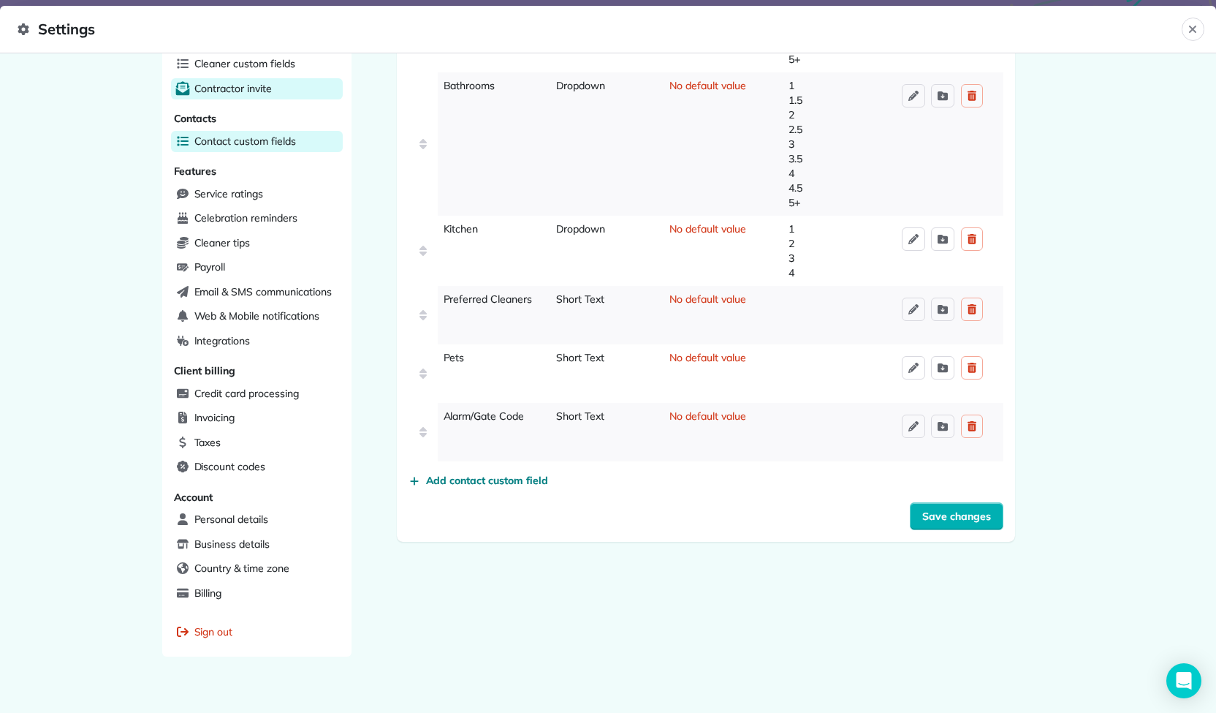
click at [255, 84] on span "Contractor invite" at bounding box center [232, 88] width 77 height 15
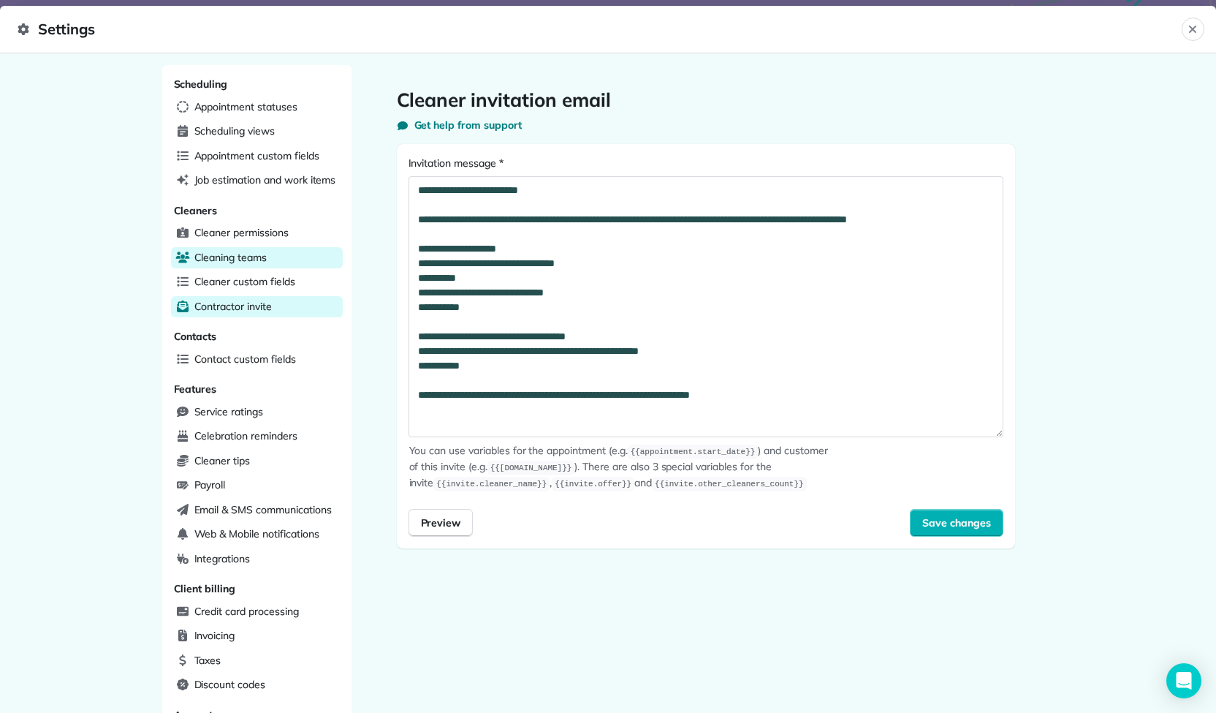
click at [266, 262] on div "Cleaning teams" at bounding box center [257, 258] width 172 height 22
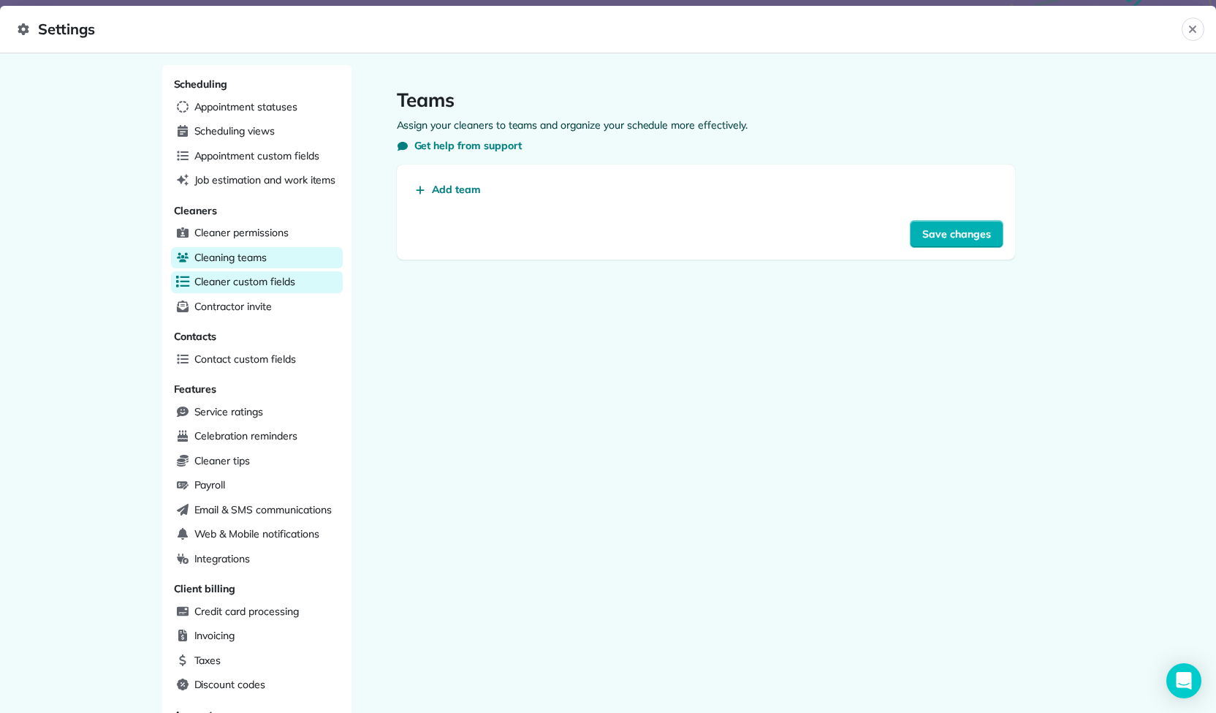
click at [264, 281] on span "Cleaner custom fields" at bounding box center [244, 281] width 101 height 15
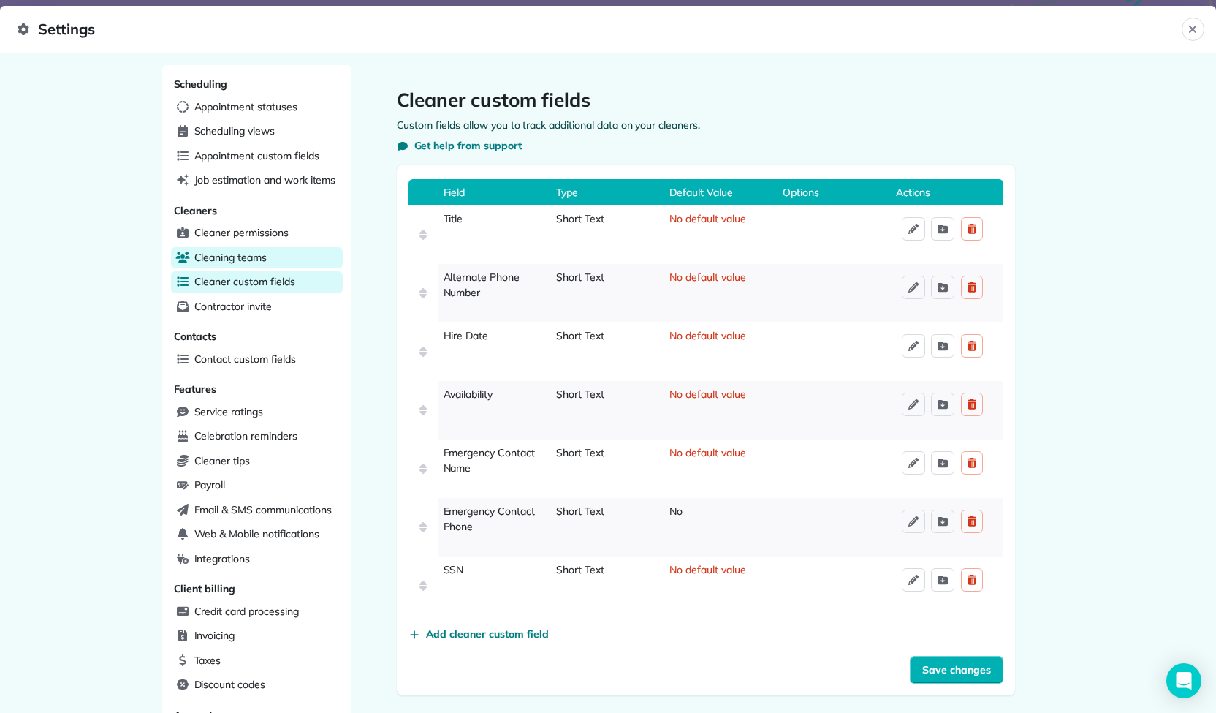
click at [250, 254] on span "Cleaning teams" at bounding box center [230, 257] width 72 height 15
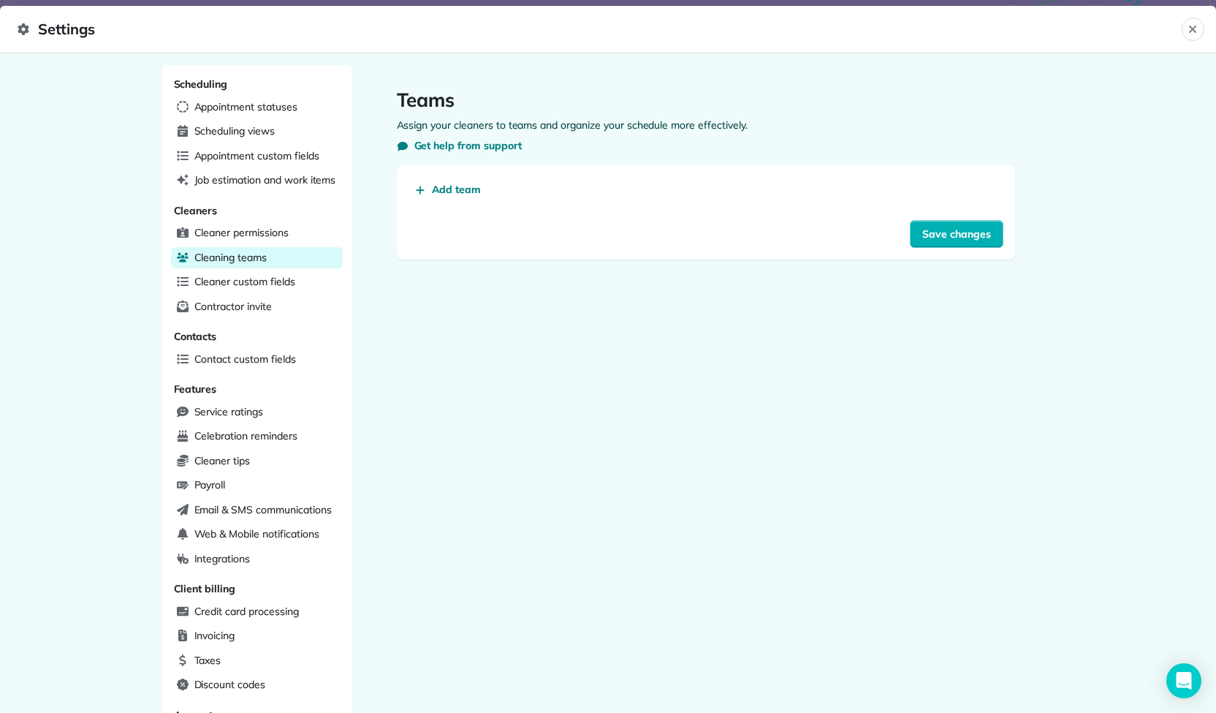
click at [248, 243] on div "Scheduling Appointment statuses Scheduling views Appointment custom fields Job …" at bounding box center [256, 469] width 189 height 809
click at [245, 230] on span "Cleaner permissions" at bounding box center [241, 232] width 94 height 15
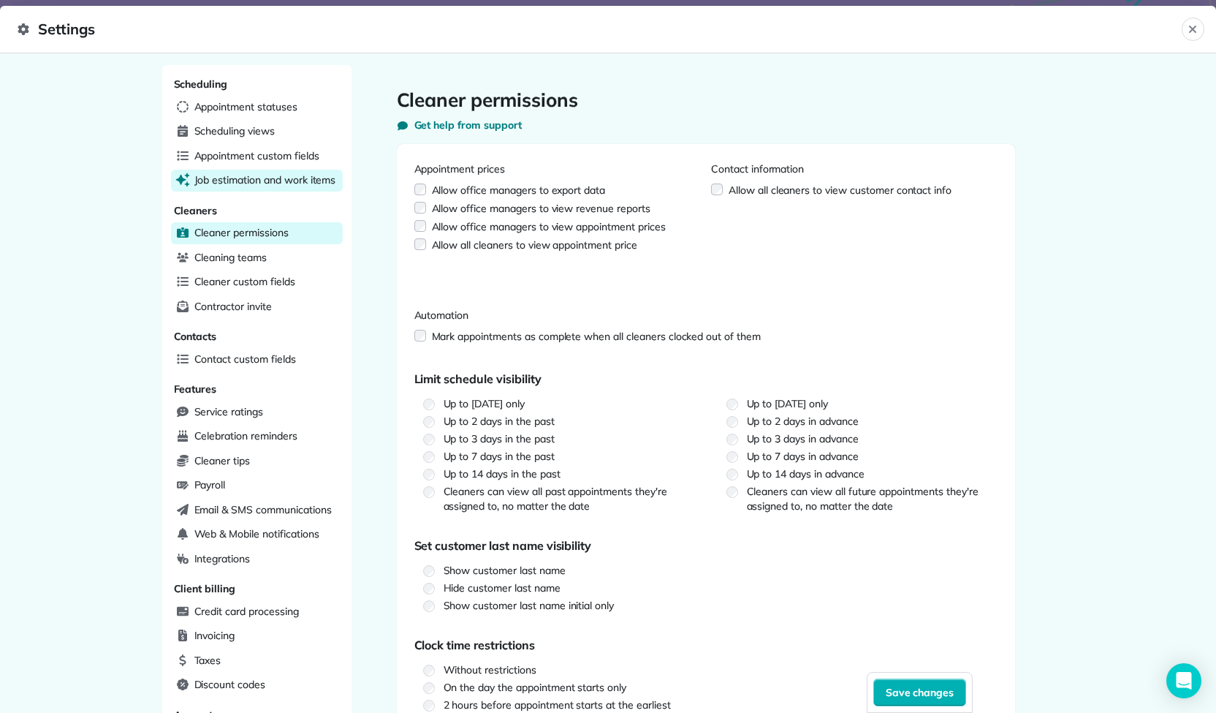
click at [243, 176] on span "Job estimation and work items" at bounding box center [265, 180] width 142 height 15
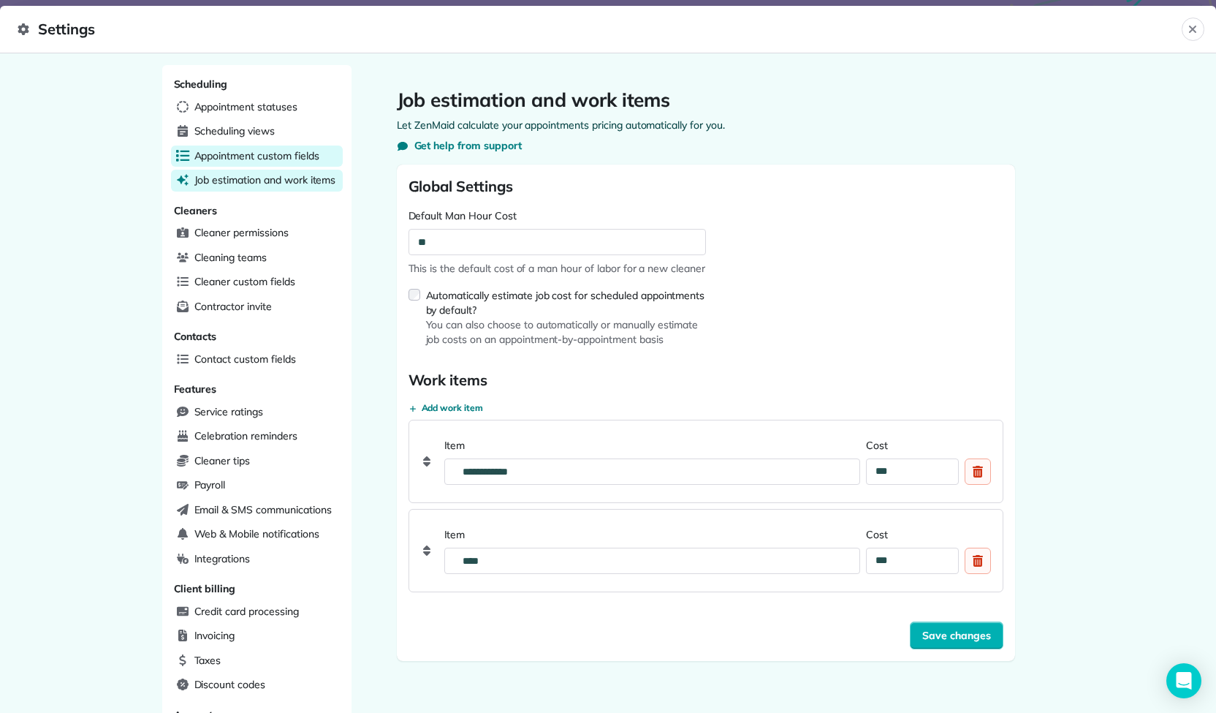
click at [246, 149] on span "Appointment custom fields" at bounding box center [256, 155] width 125 height 15
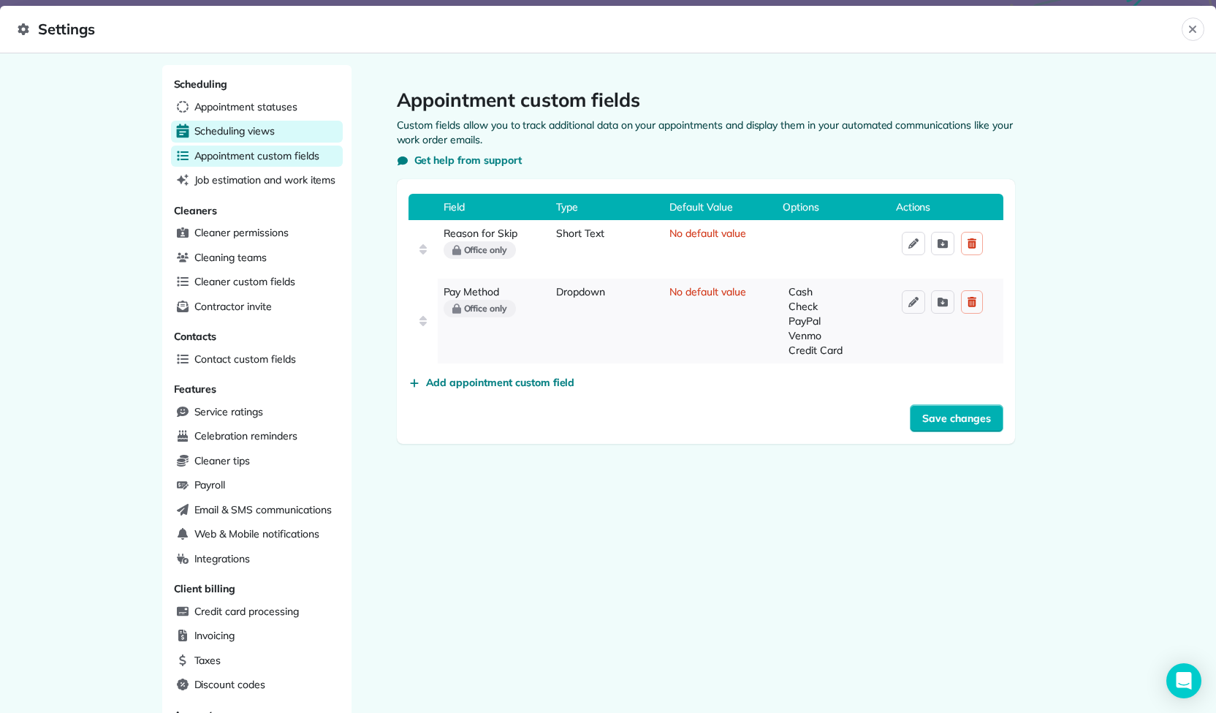
click at [246, 129] on span "Scheduling views" at bounding box center [234, 131] width 80 height 15
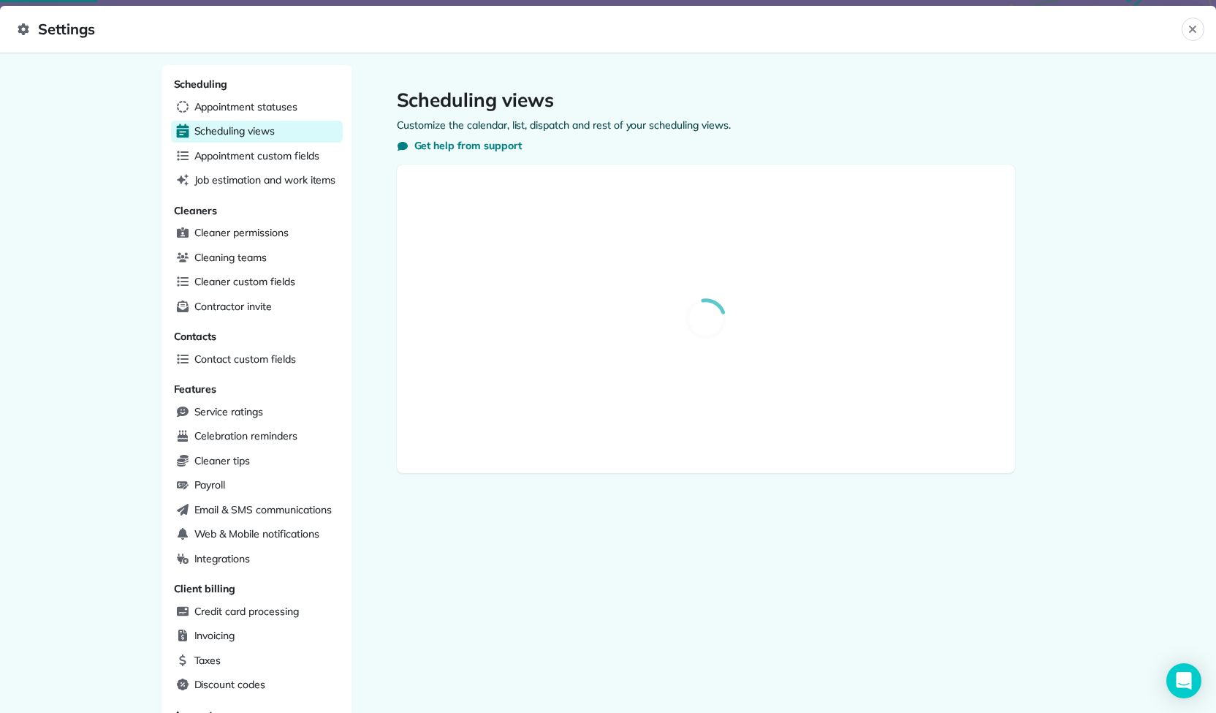
select select "**********"
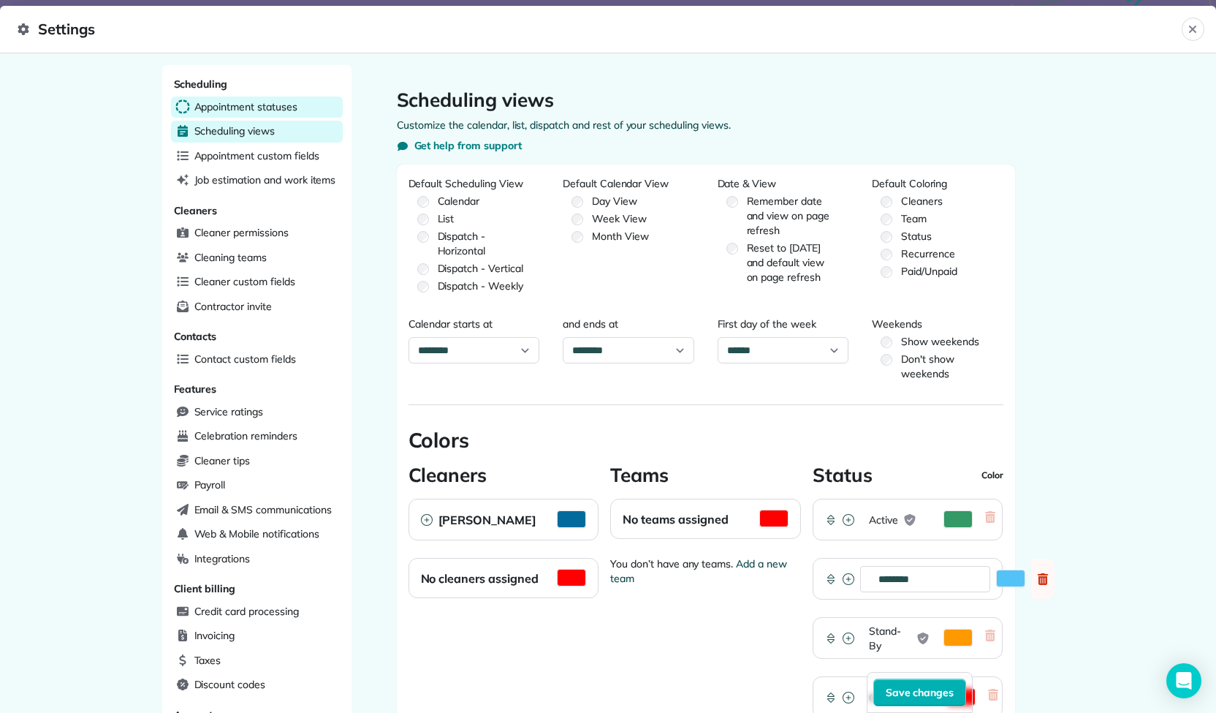
click at [243, 101] on span "Appointment statuses" at bounding box center [245, 106] width 103 height 15
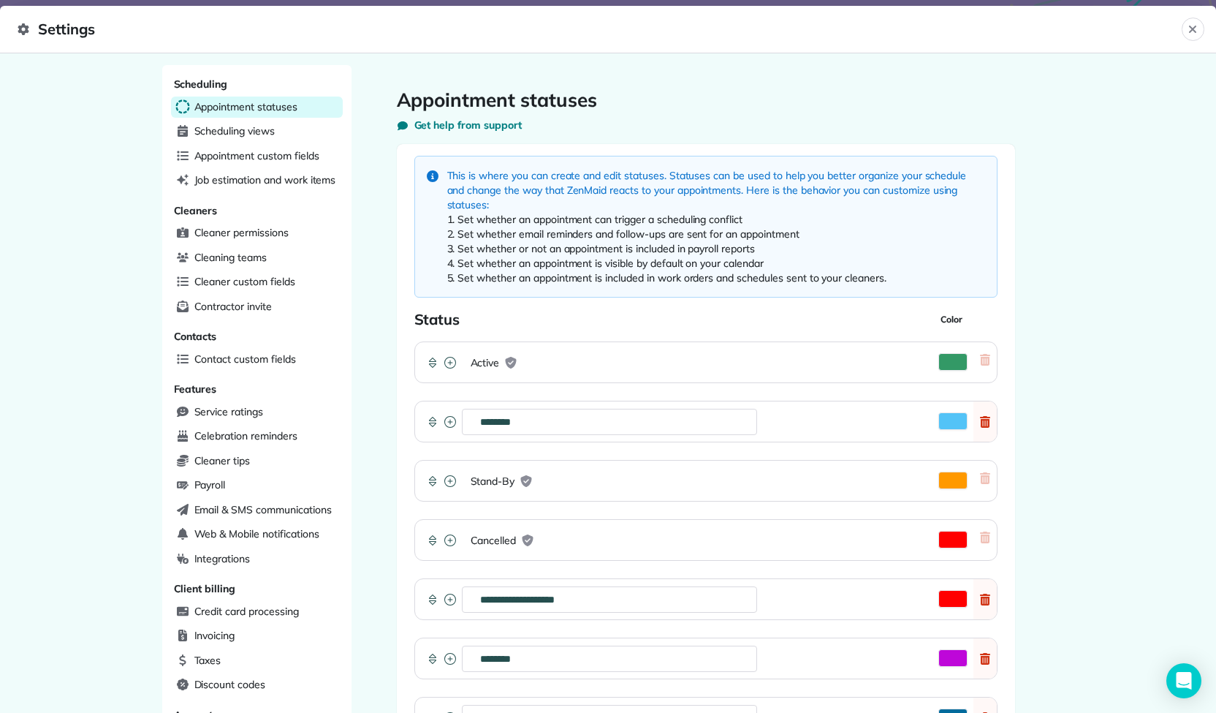
scroll to position [220, 0]
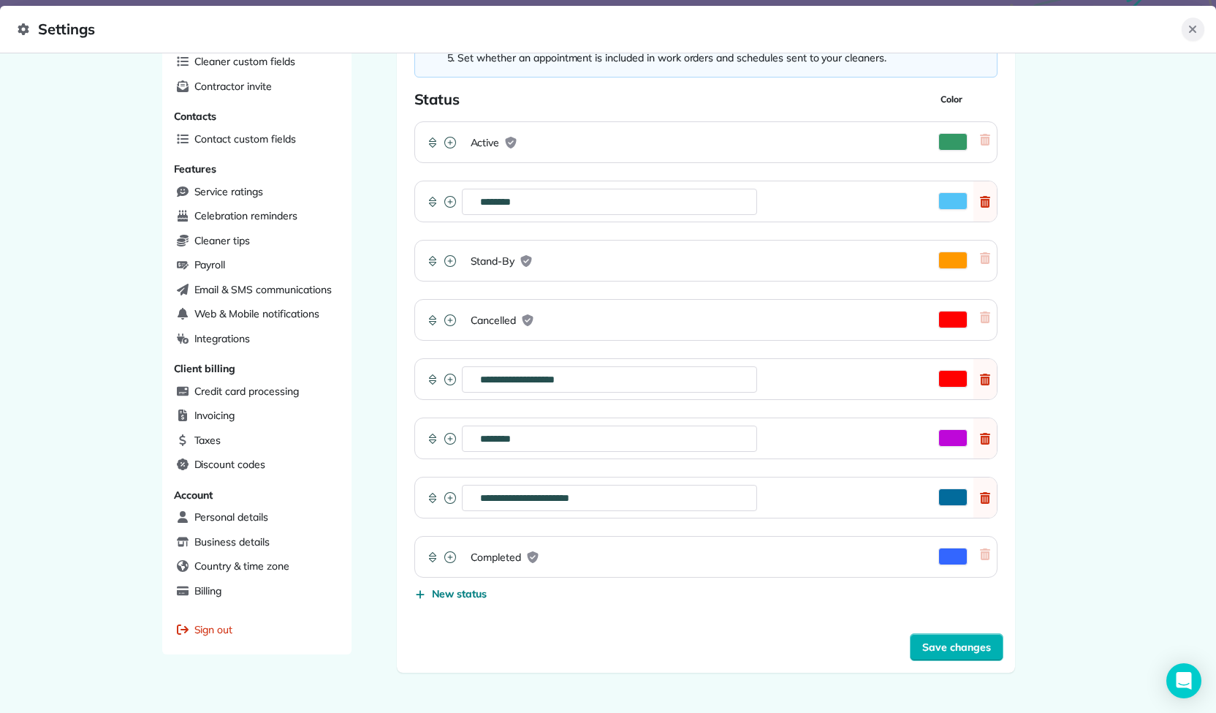
click at [1196, 22] on button "Close" at bounding box center [1193, 29] width 23 height 23
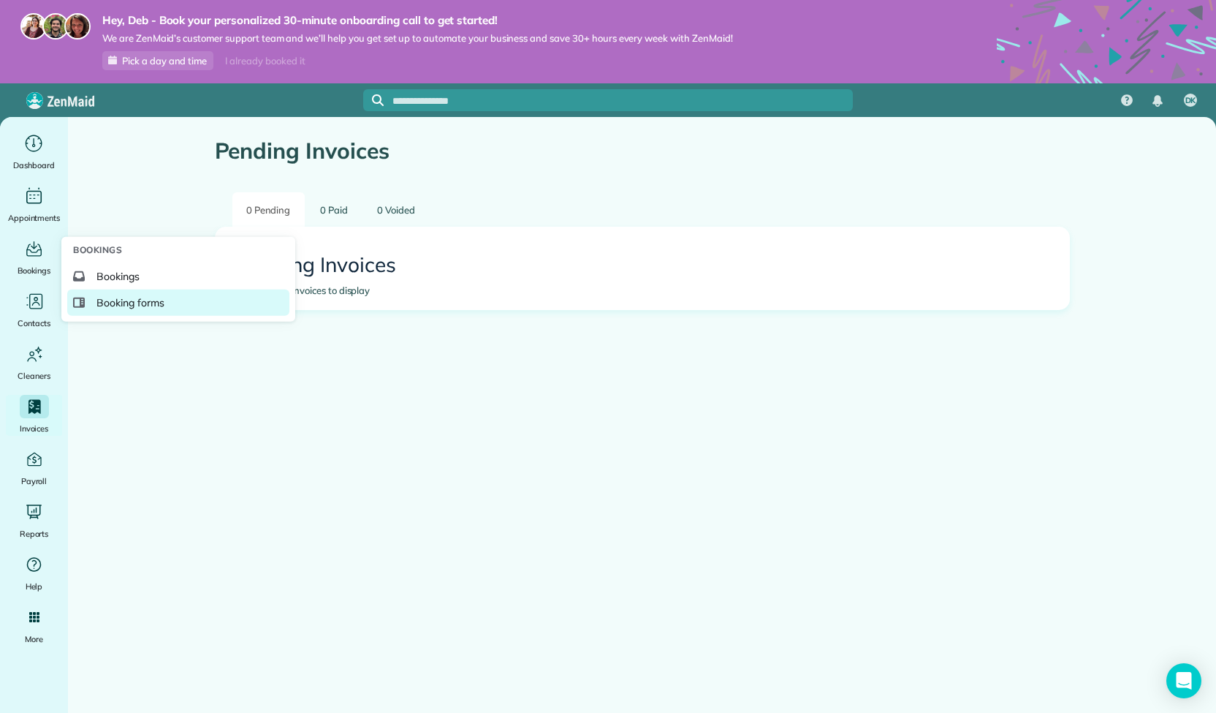
click at [137, 298] on span "Booking forms" at bounding box center [130, 302] width 68 height 15
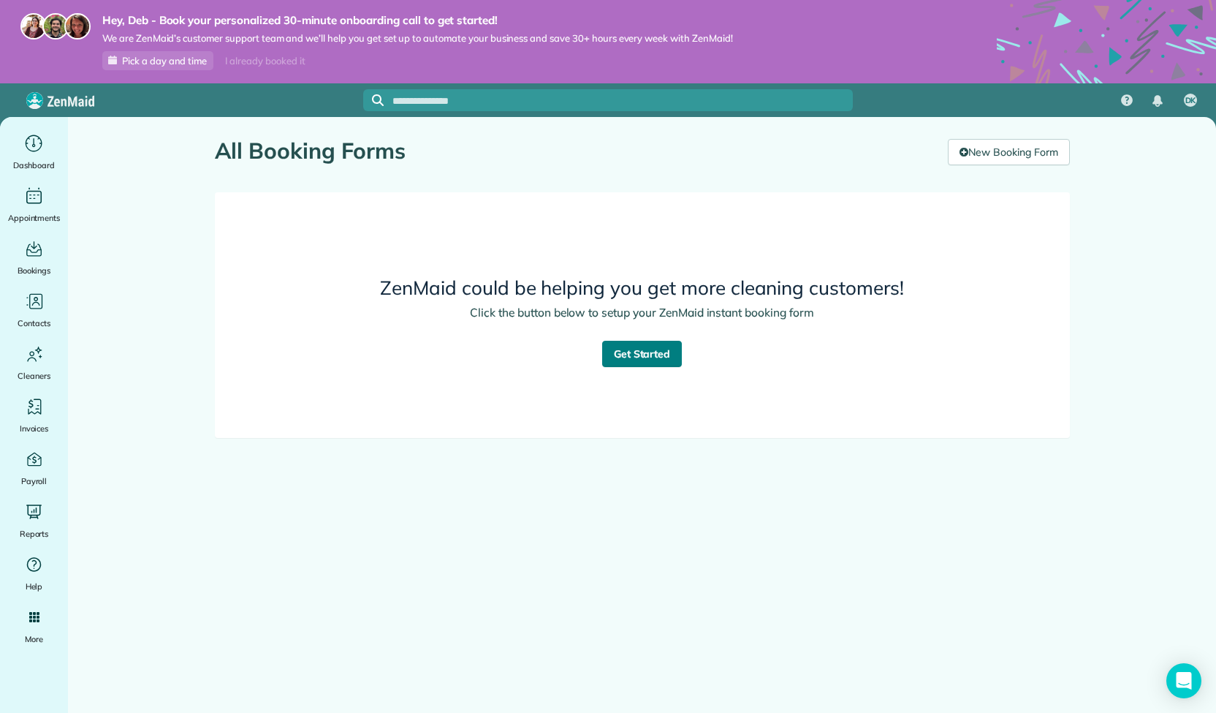
click at [642, 356] on link "Get Started" at bounding box center [642, 354] width 80 height 26
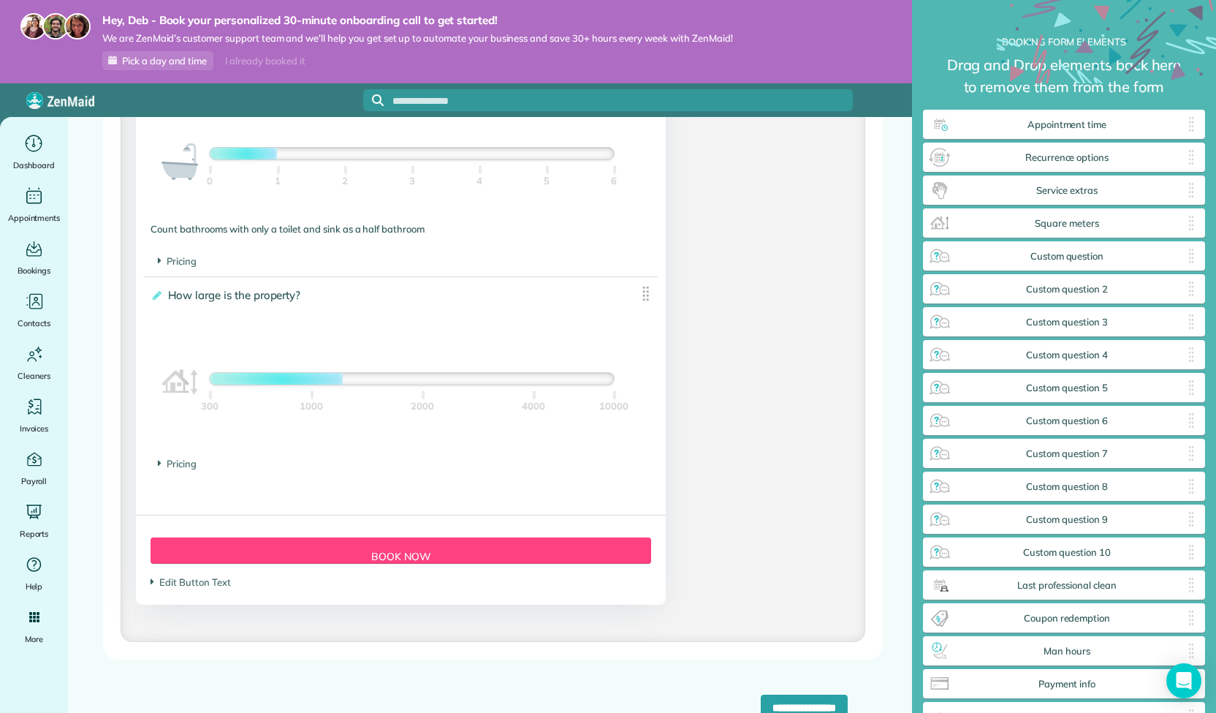
click at [634, 154] on div "1 Bathroom 0 1 2 3 4 5 6" at bounding box center [401, 161] width 501 height 51
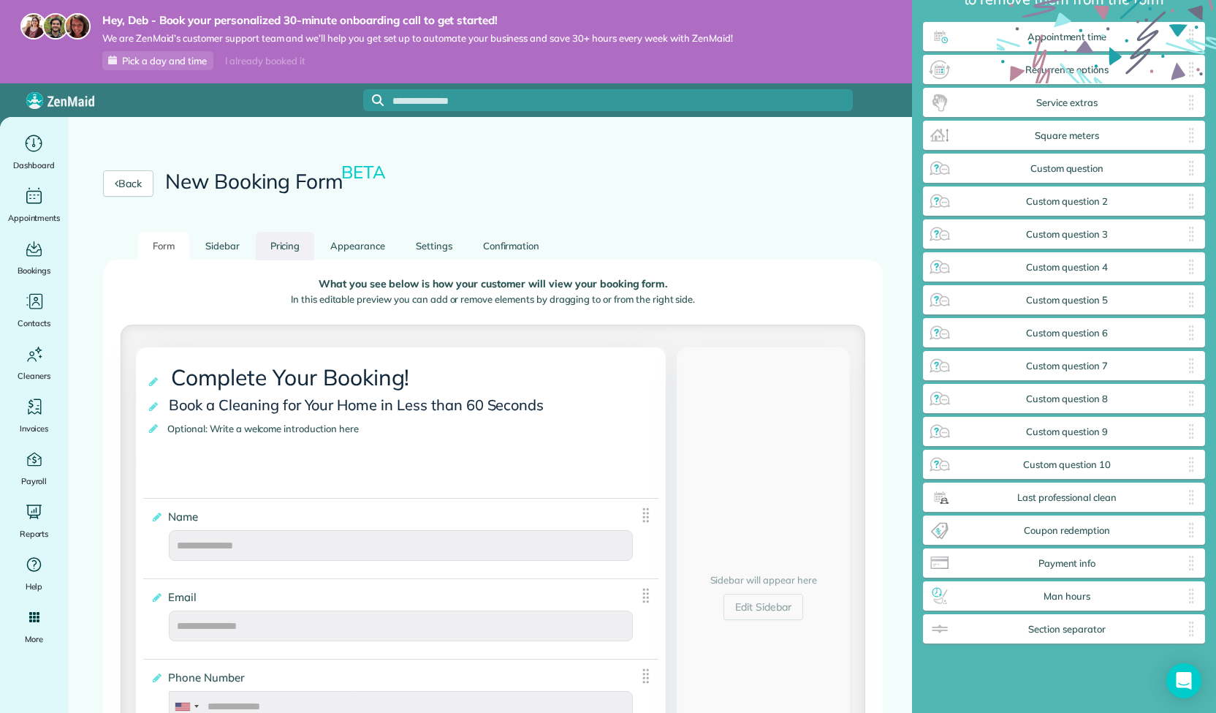
click at [291, 250] on link "Pricing" at bounding box center [285, 246] width 59 height 29
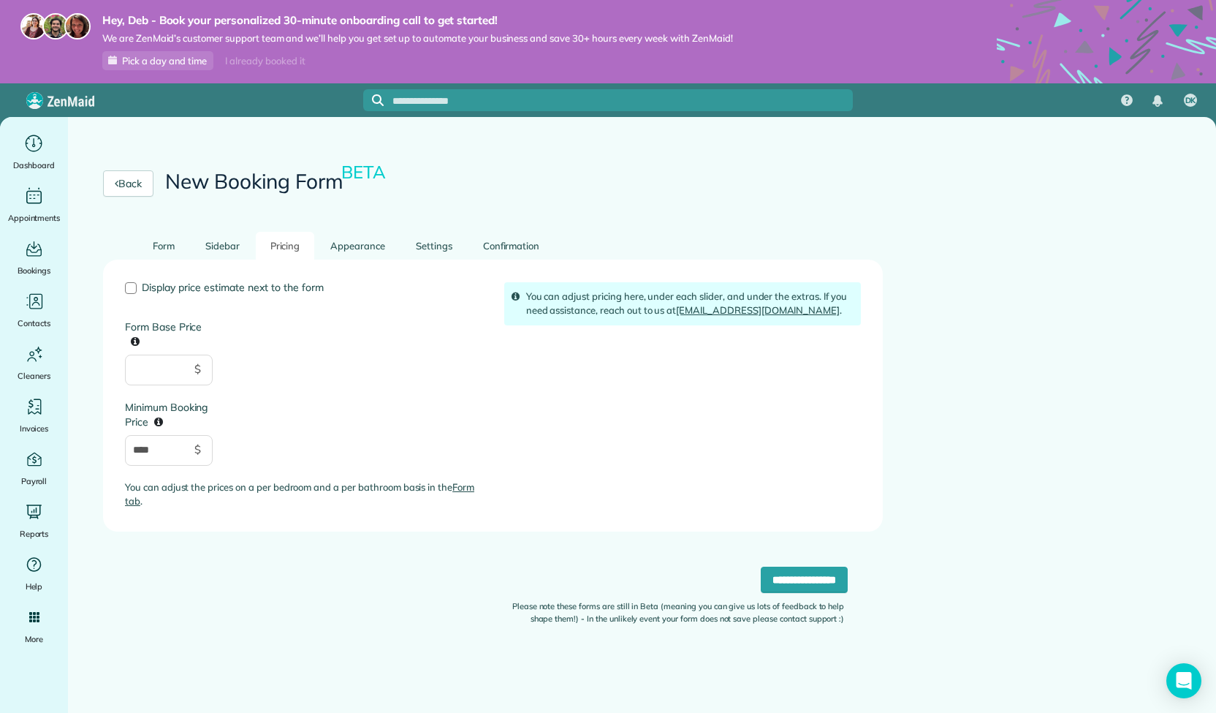
click at [470, 487] on link "Form tab" at bounding box center [299, 494] width 349 height 26
click at [470, 486] on link "Form tab" at bounding box center [299, 494] width 349 height 26
click at [362, 240] on link "Appearance" at bounding box center [358, 246] width 84 height 29
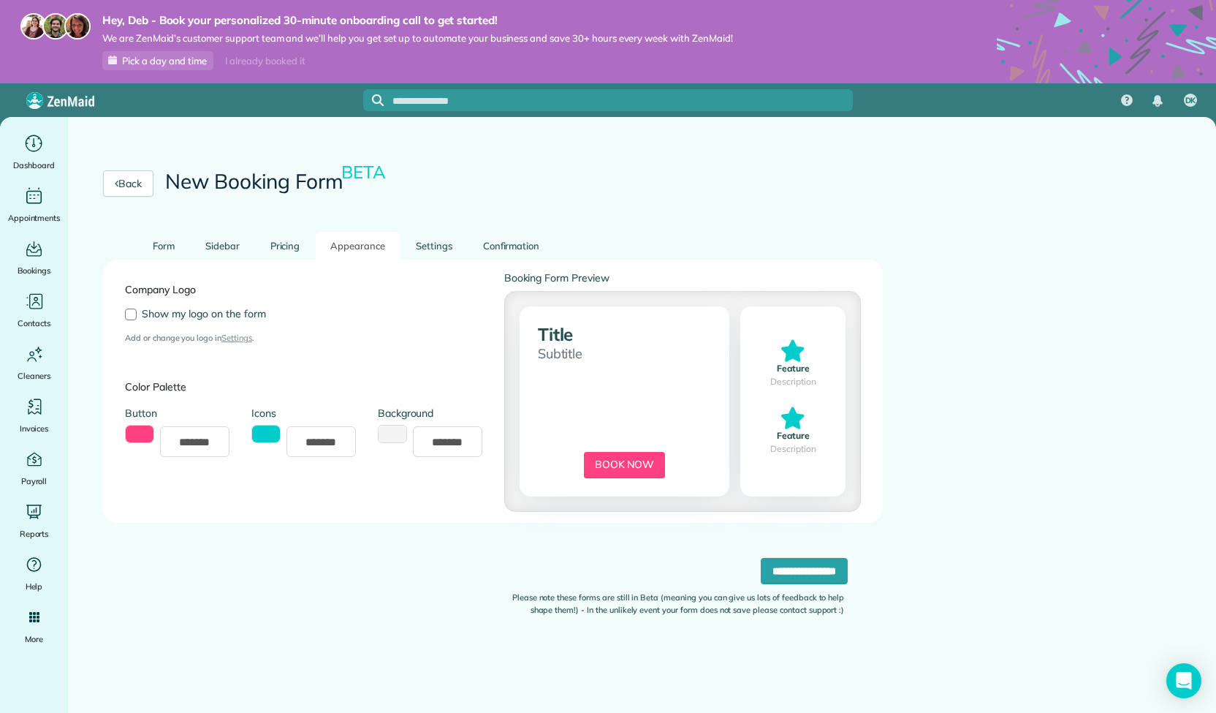
click at [137, 302] on div "Company Logo Show my logo on the form Add or change you logo in Settings ." at bounding box center [303, 307] width 379 height 75
click at [128, 307] on div "Company Logo Show my logo on the form Add or change you logo in Settings ." at bounding box center [303, 307] width 379 height 75
click at [126, 310] on div at bounding box center [131, 314] width 12 height 12
click at [423, 245] on link "Settings" at bounding box center [434, 246] width 66 height 29
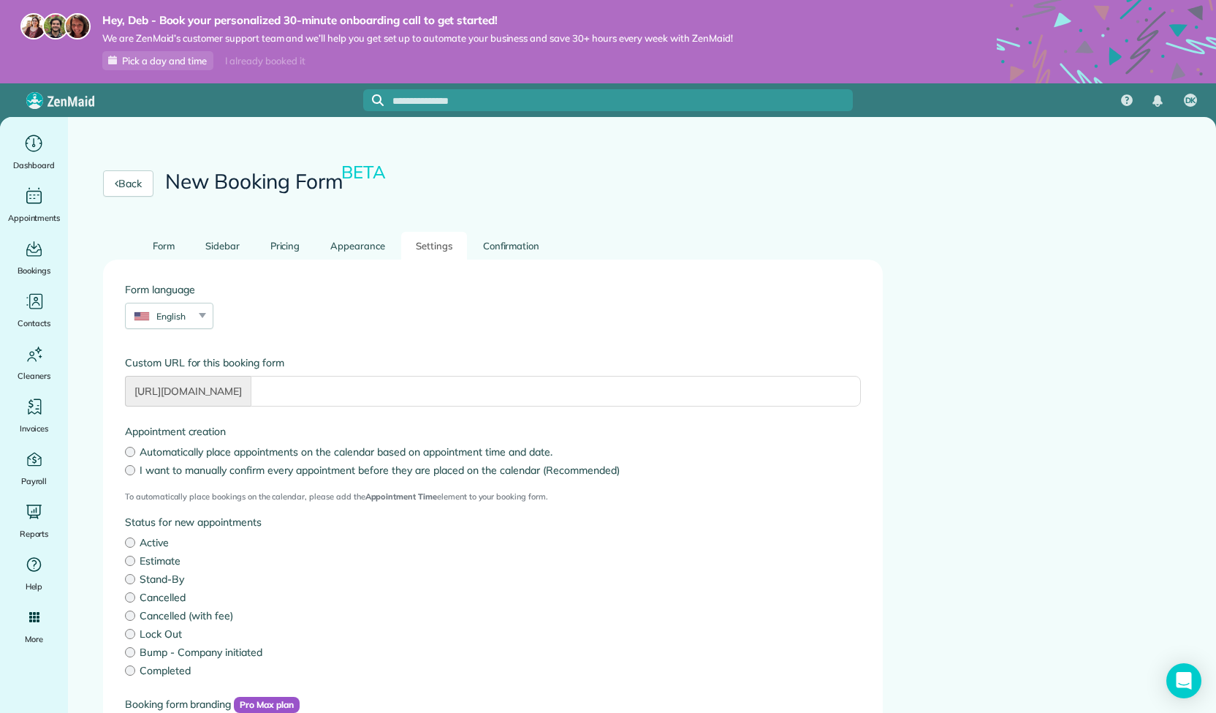
click at [240, 448] on label "Automatically place appointments on the calendar based on appointment time and …" at bounding box center [493, 451] width 736 height 15
click at [523, 243] on link "Confirmation" at bounding box center [512, 246] width 86 height 29
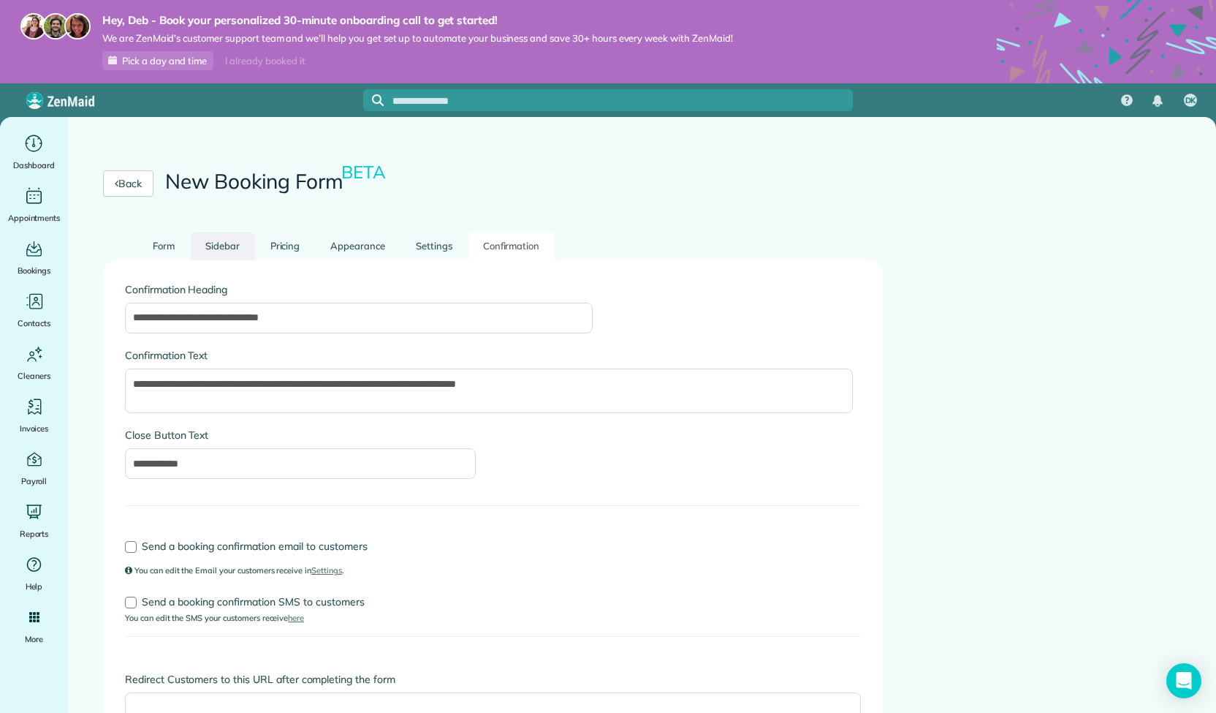
click at [218, 243] on link "Sidebar" at bounding box center [223, 246] width 64 height 29
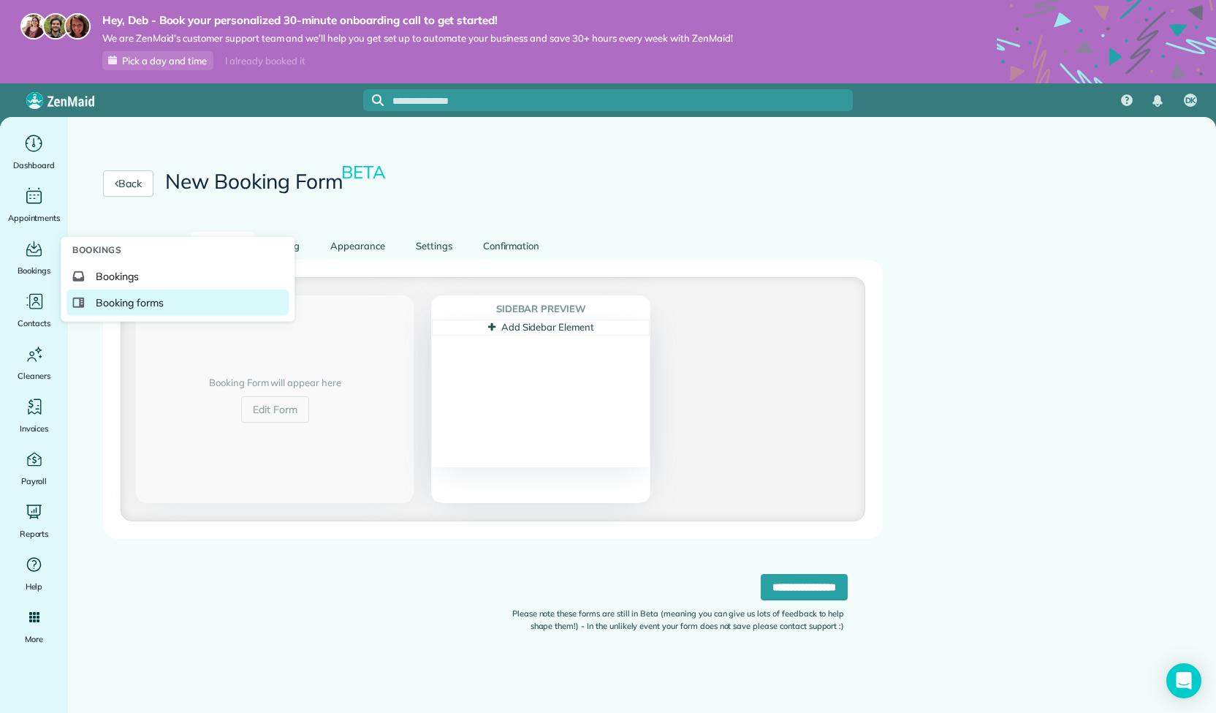
click at [118, 306] on span "Booking forms" at bounding box center [130, 302] width 68 height 15
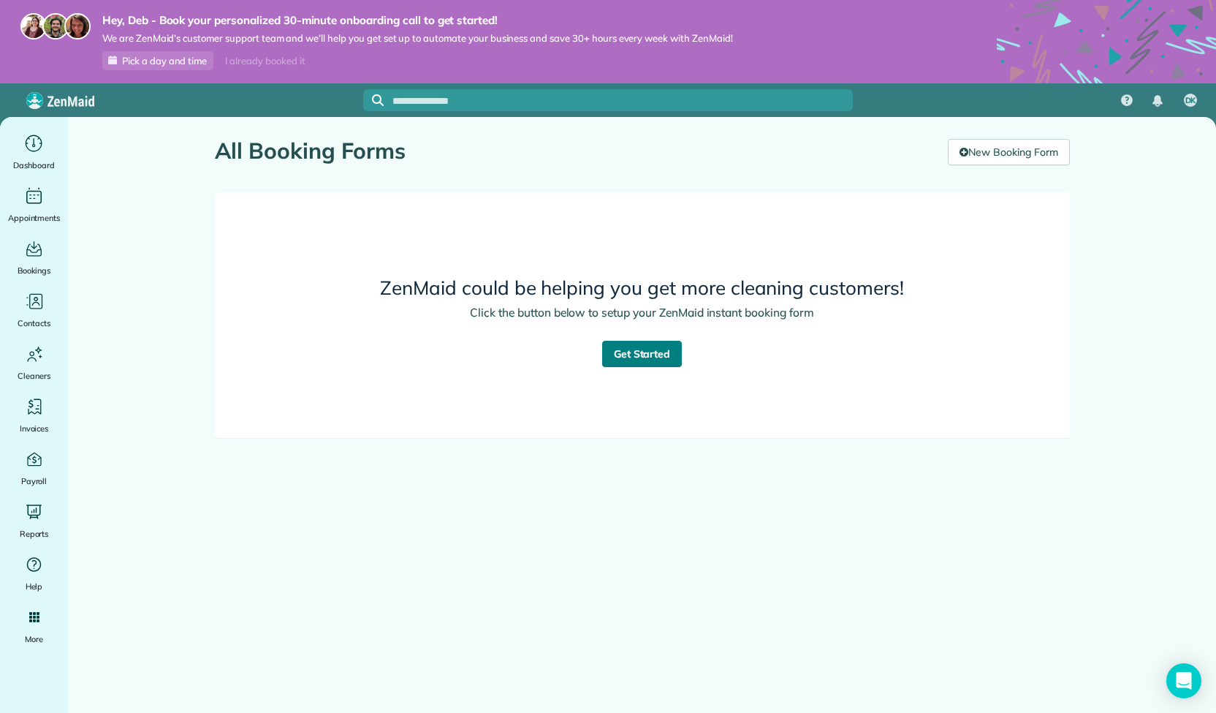
click at [655, 346] on link "Get Started" at bounding box center [642, 354] width 80 height 26
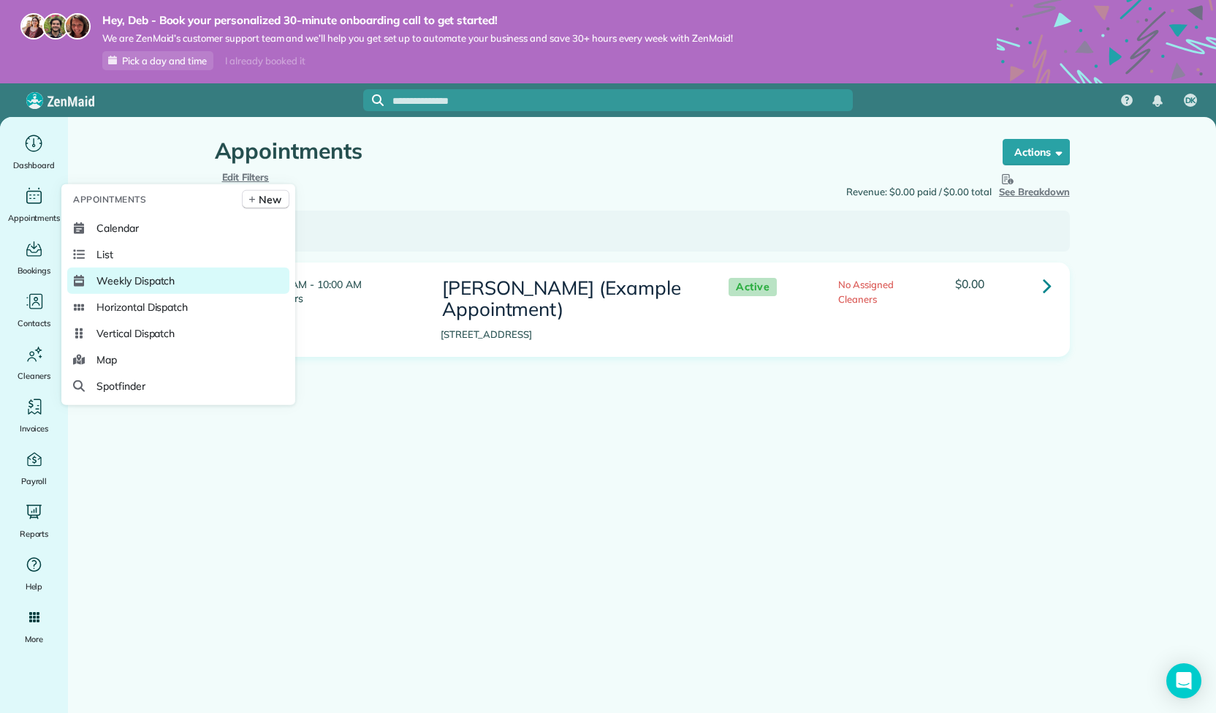
click at [97, 279] on span "Weekly Dispatch" at bounding box center [135, 280] width 78 height 15
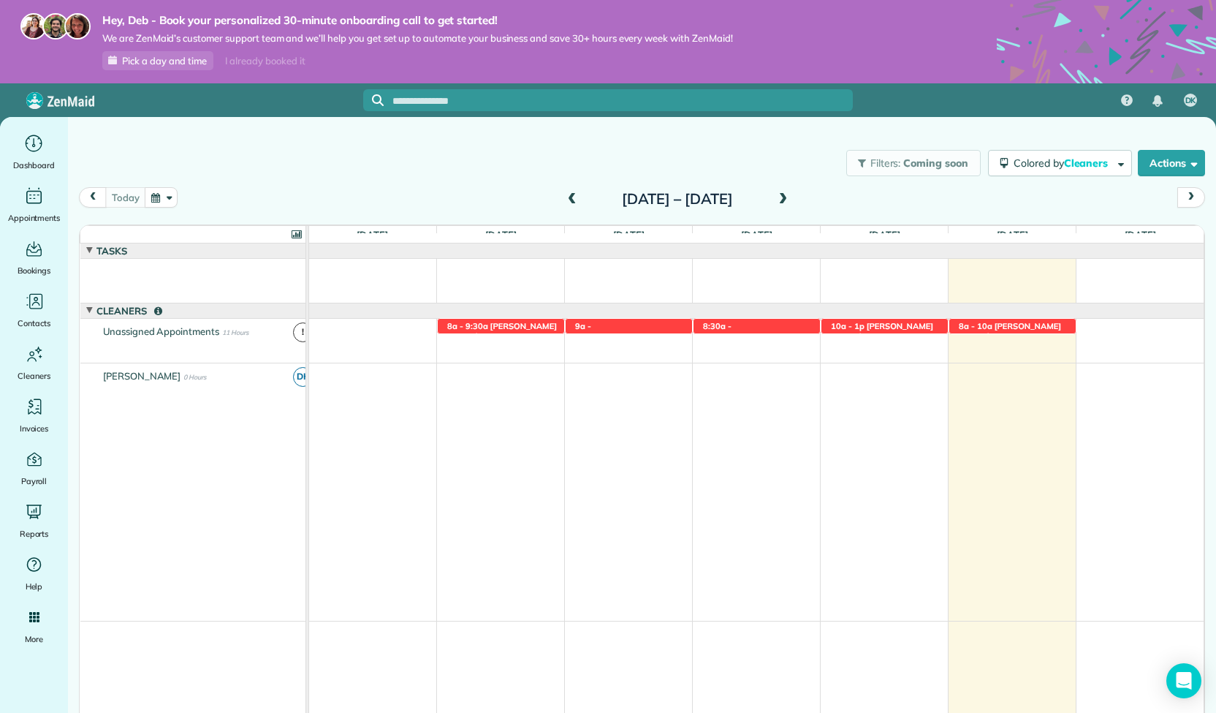
drag, startPoint x: 0, startPoint y: 0, endPoint x: 104, endPoint y: 261, distance: 280.8
click at [104, 261] on td at bounding box center [198, 280] width 236 height 45
click at [34, 265] on span "Bookings" at bounding box center [35, 270] width 34 height 15
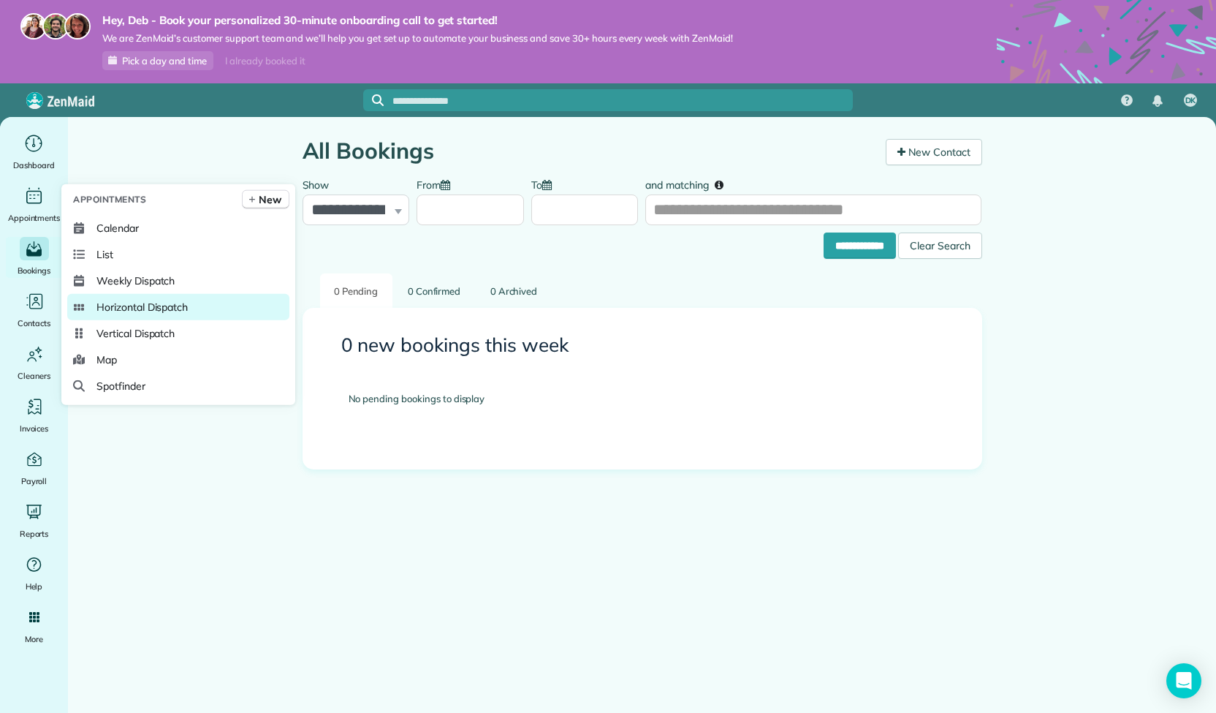
click at [185, 306] on span "Horizontal Dispatch" at bounding box center [141, 307] width 91 height 15
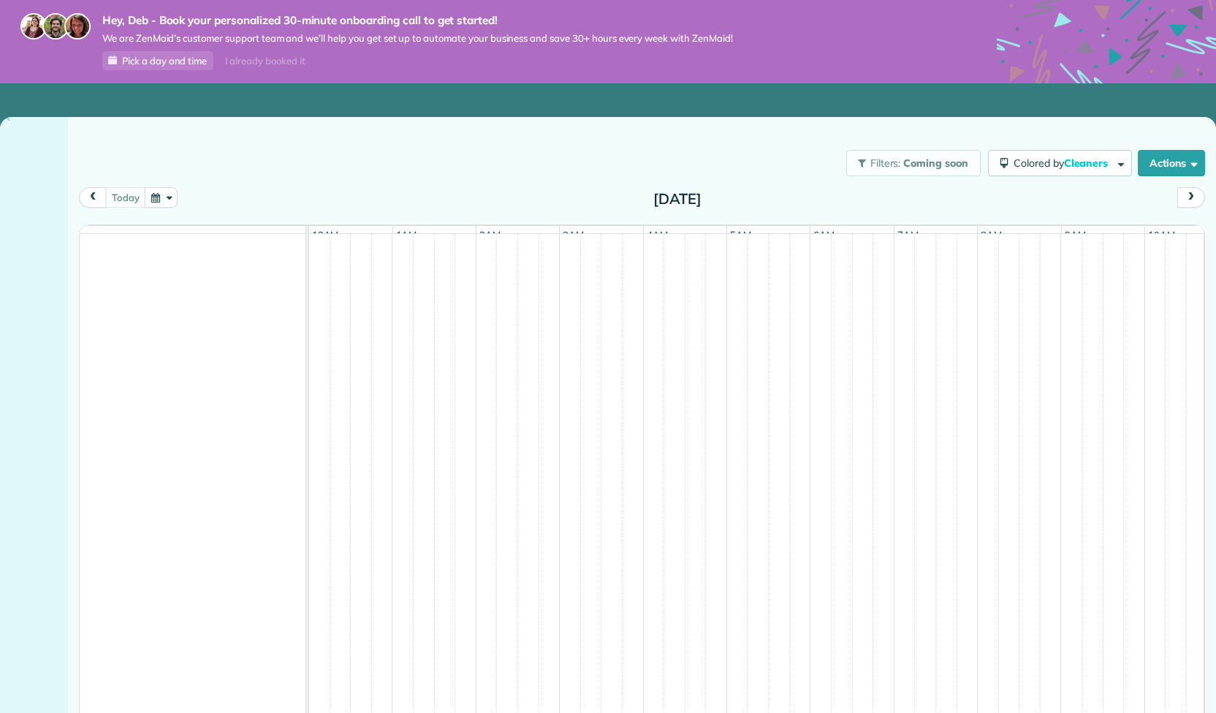
scroll to position [0, 501]
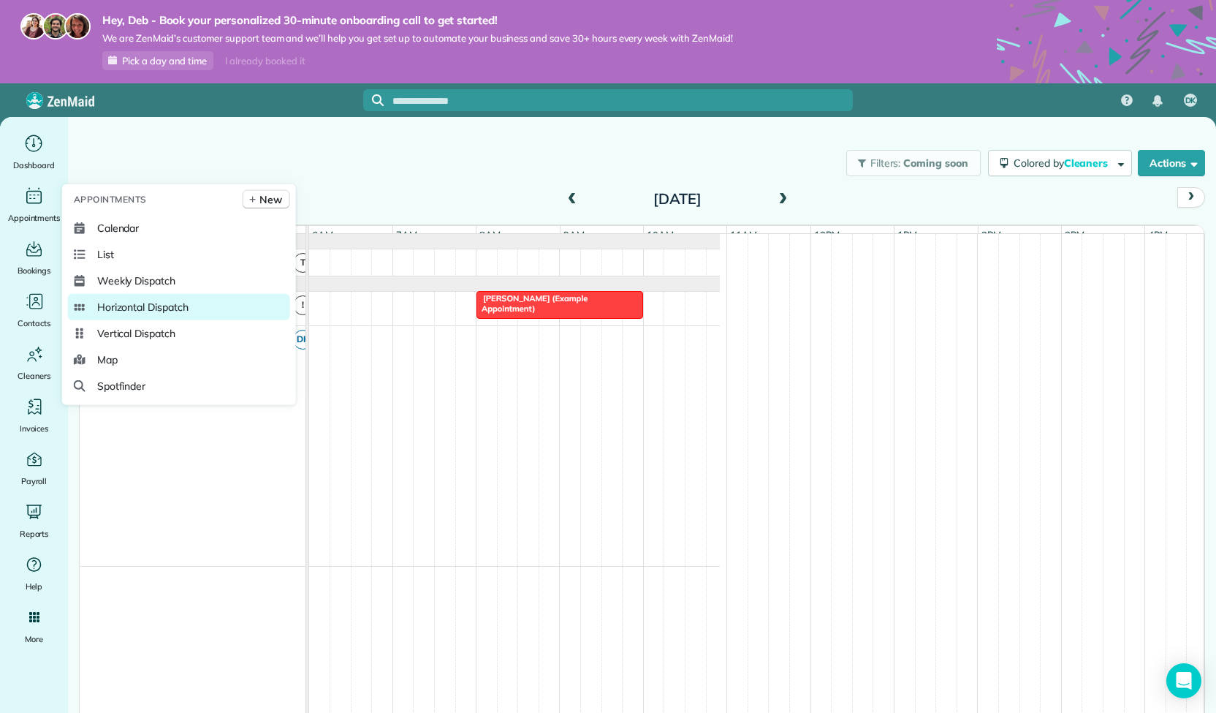
click at [140, 306] on span "Horizontal Dispatch" at bounding box center [142, 307] width 91 height 15
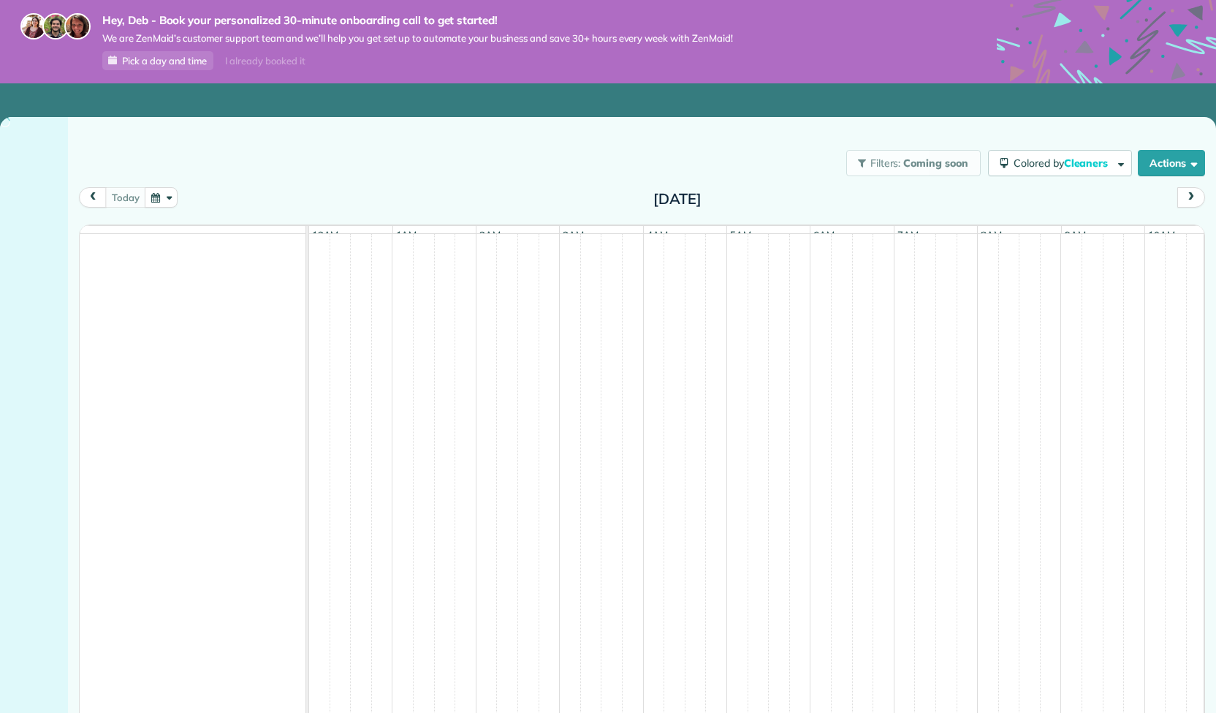
scroll to position [0, 501]
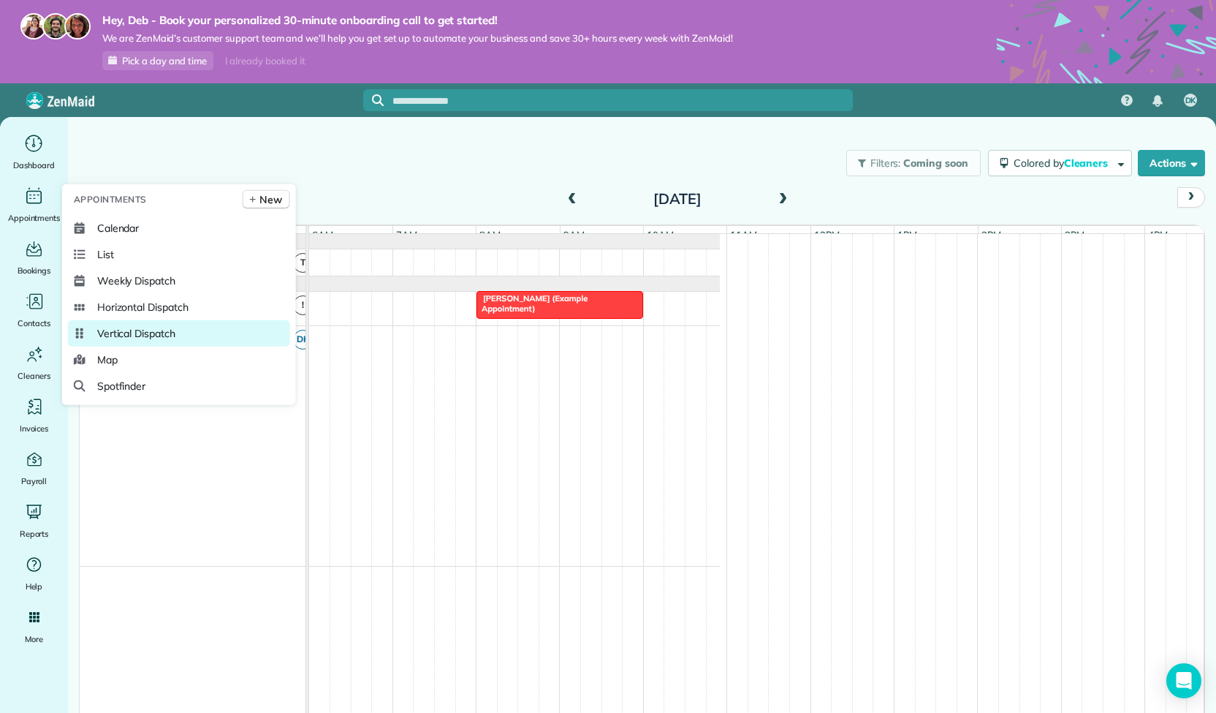
click at [111, 341] on link "Vertical Dispatch" at bounding box center [179, 333] width 222 height 26
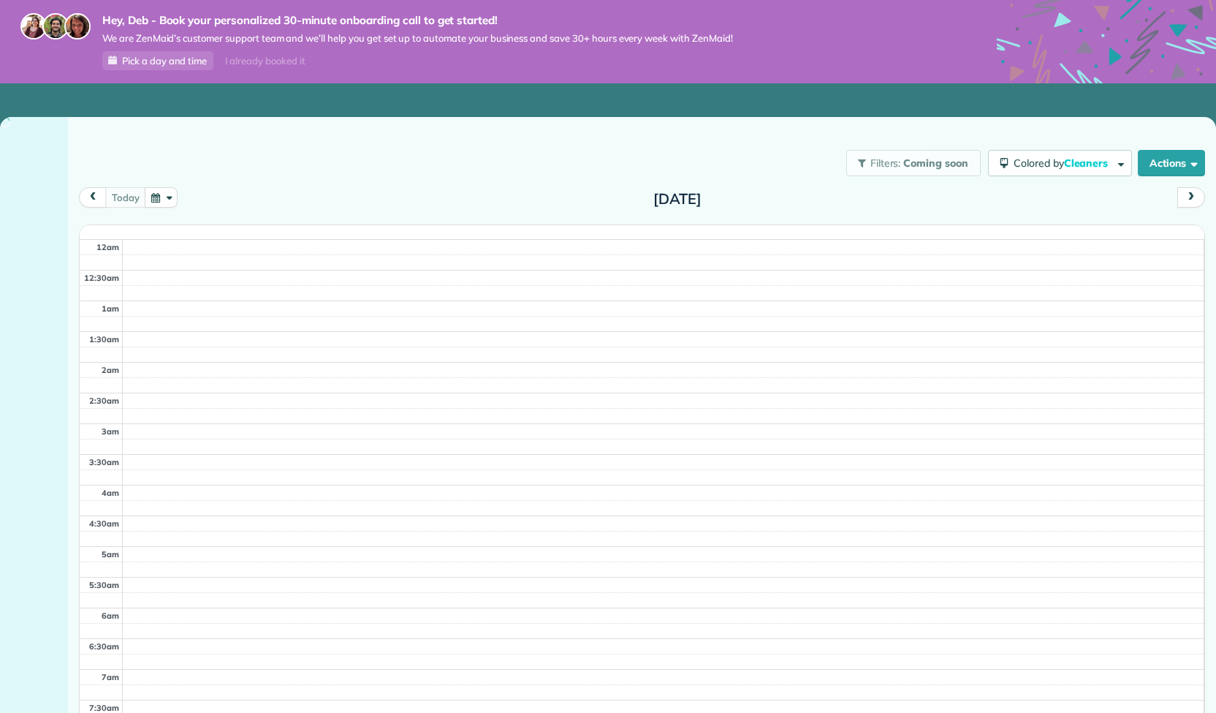
scroll to position [363, 0]
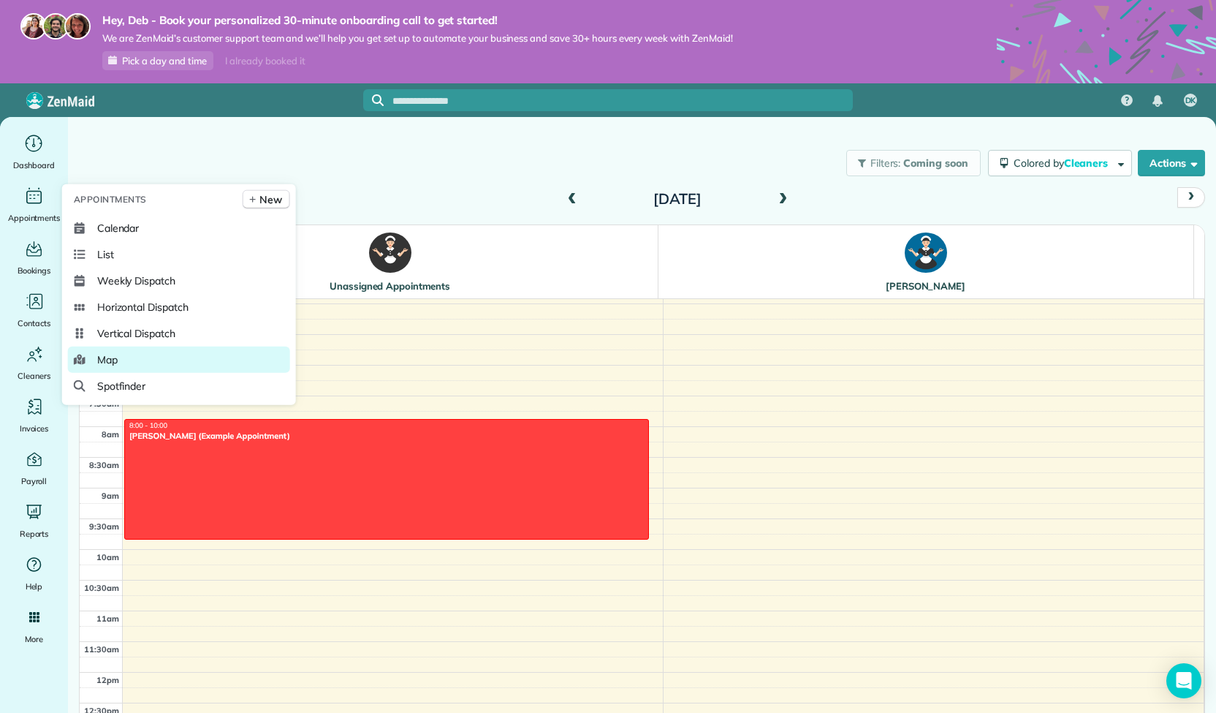
click at [114, 356] on span "Map" at bounding box center [107, 359] width 20 height 15
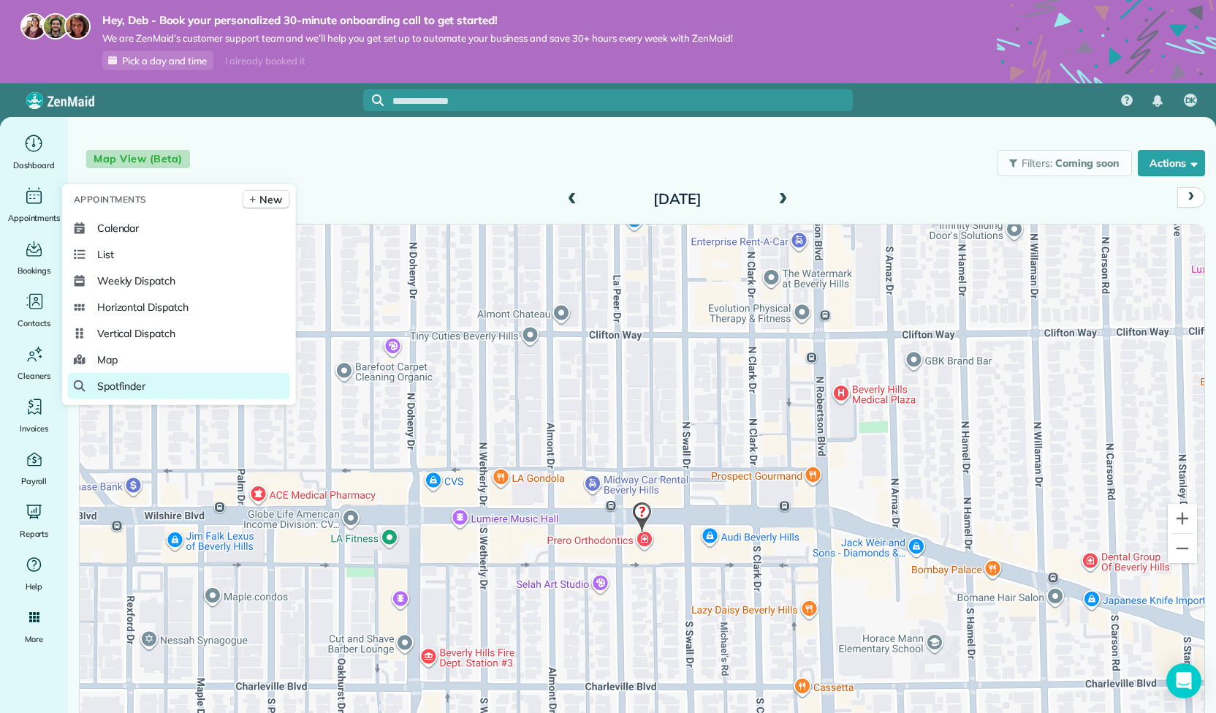
click at [102, 381] on span "Spotfinder" at bounding box center [121, 386] width 49 height 15
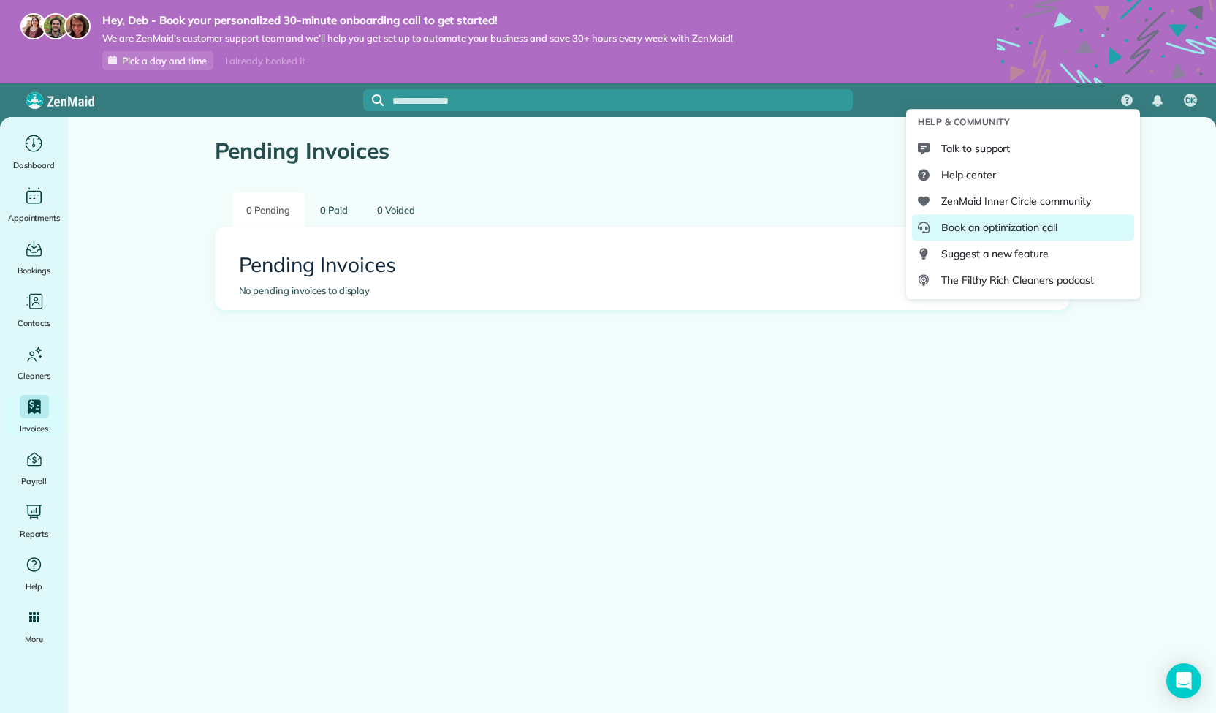
click at [1007, 221] on span "Book an optimization call" at bounding box center [1000, 227] width 116 height 15
